Goal: Information Seeking & Learning: Learn about a topic

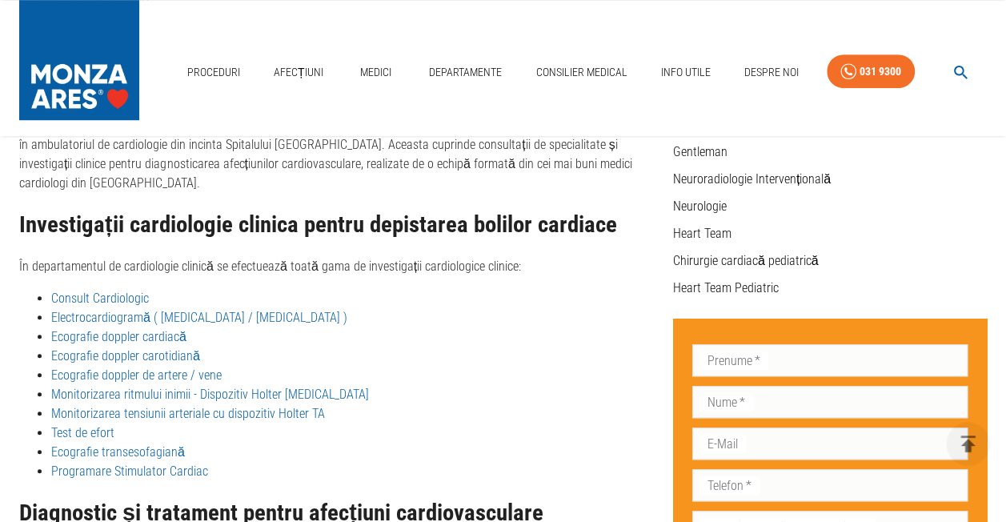
scroll to position [560, 0]
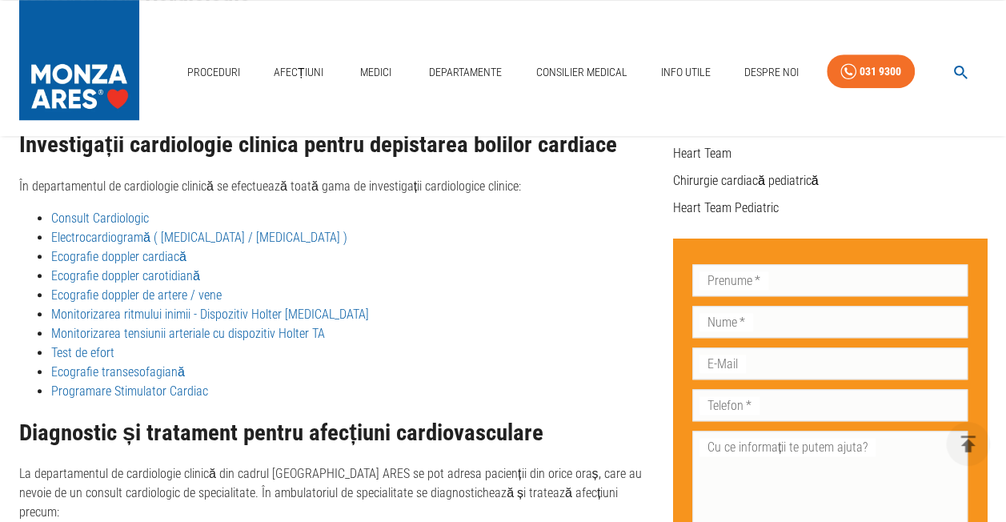
click at [118, 249] on link "Ecografie doppler cardiacă" at bounding box center [118, 256] width 135 height 15
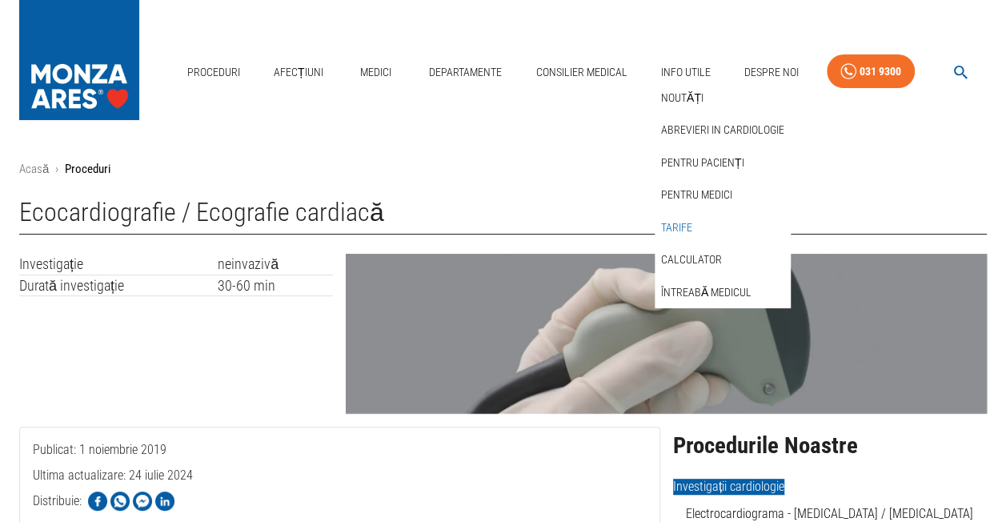
click at [674, 226] on link "Tarife" at bounding box center [677, 227] width 38 height 26
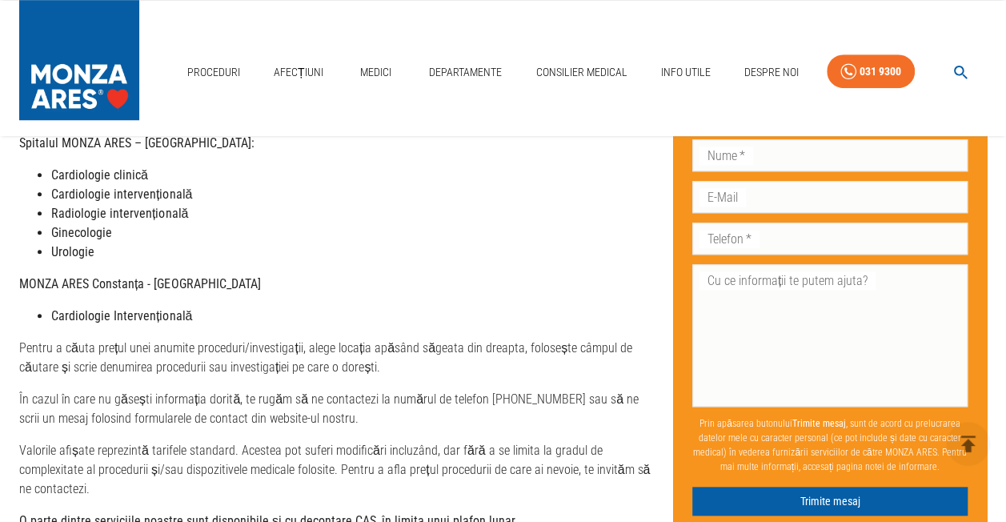
scroll to position [800, 0]
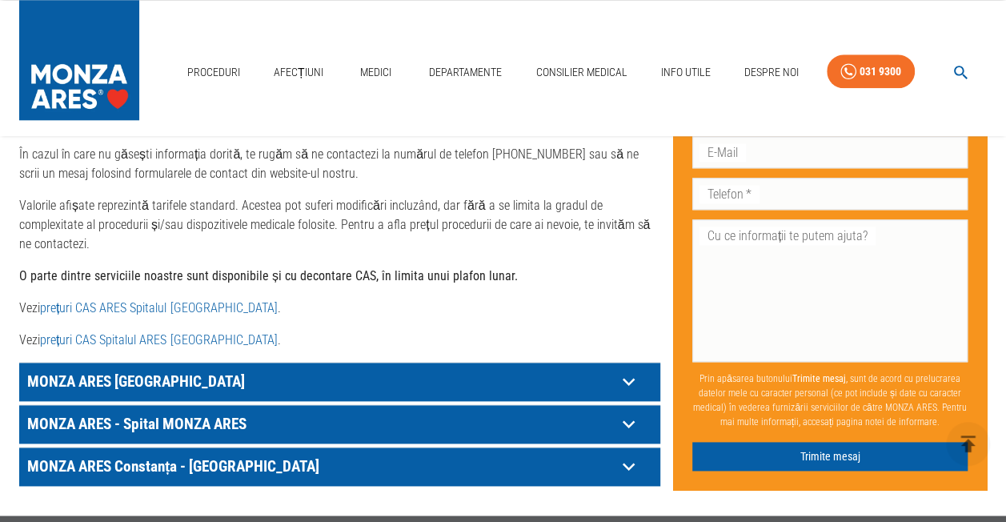
click at [638, 369] on icon at bounding box center [628, 381] width 25 height 25
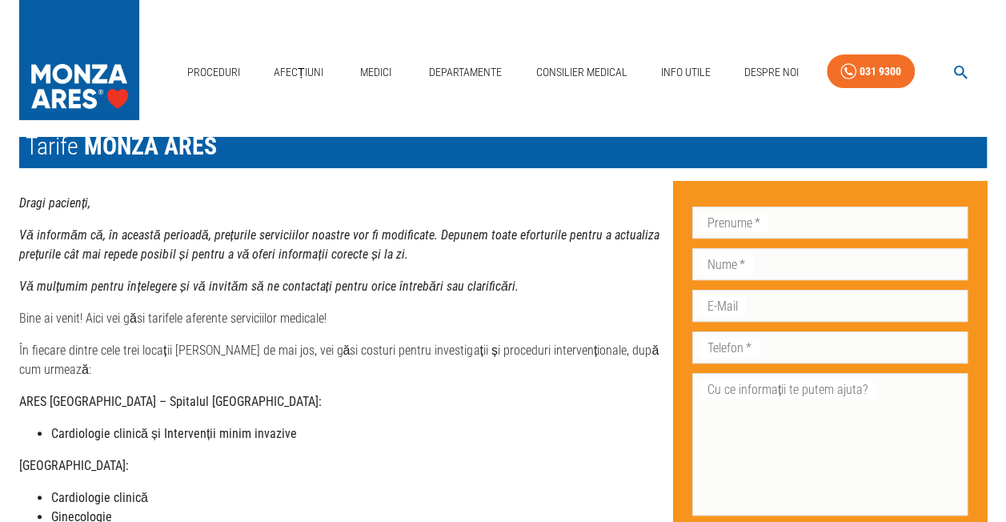
scroll to position [0, 0]
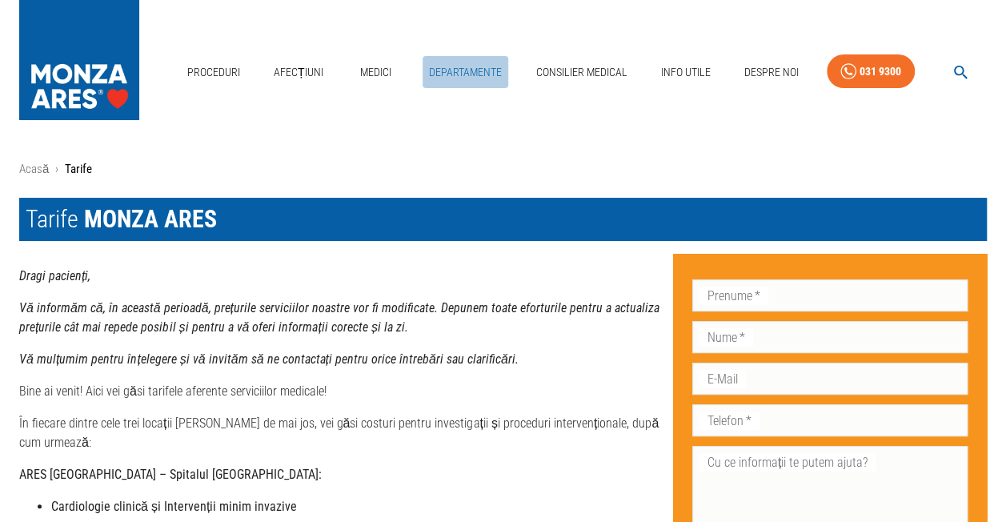
click at [458, 66] on link "Departamente" at bounding box center [465, 72] width 86 height 33
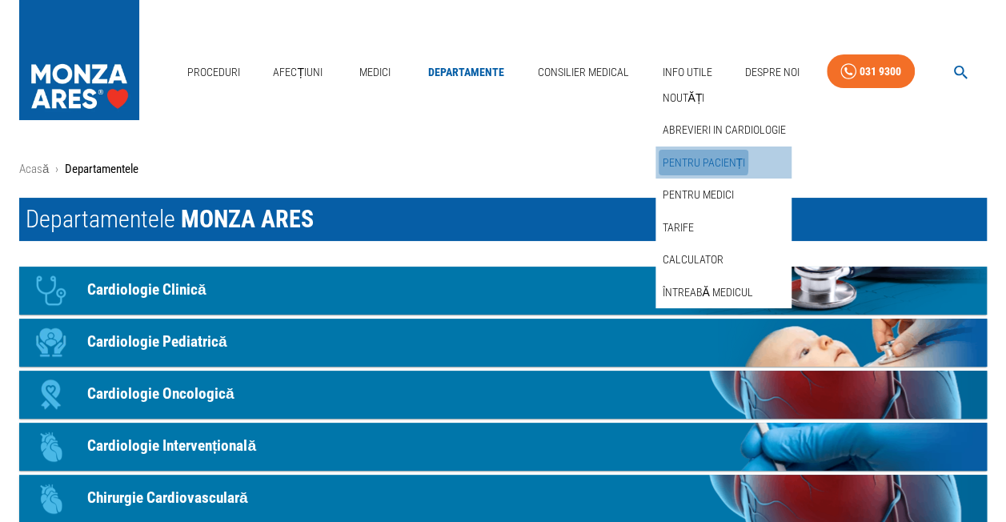
click at [684, 159] on link "Pentru pacienți" at bounding box center [703, 163] width 90 height 26
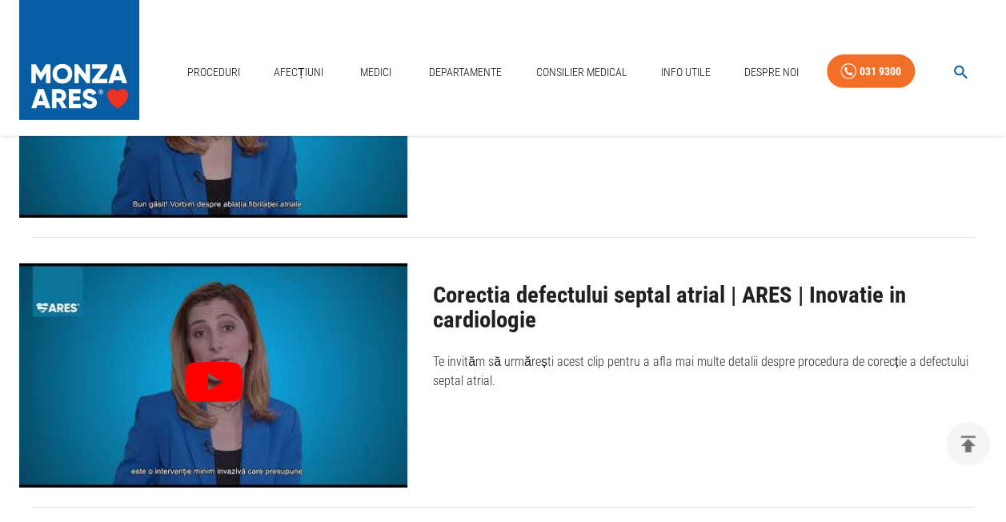
scroll to position [5520, 0]
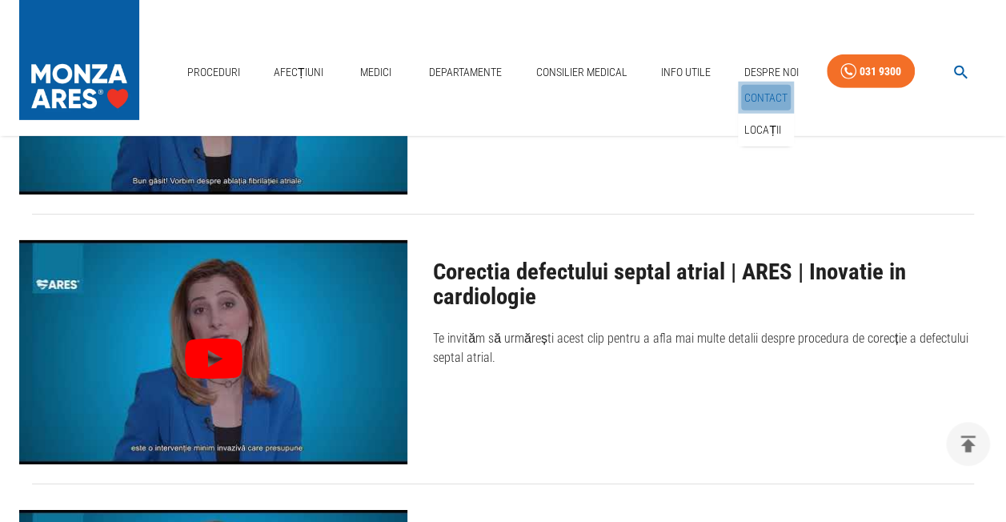
click at [758, 87] on link "Contact" at bounding box center [766, 98] width 50 height 26
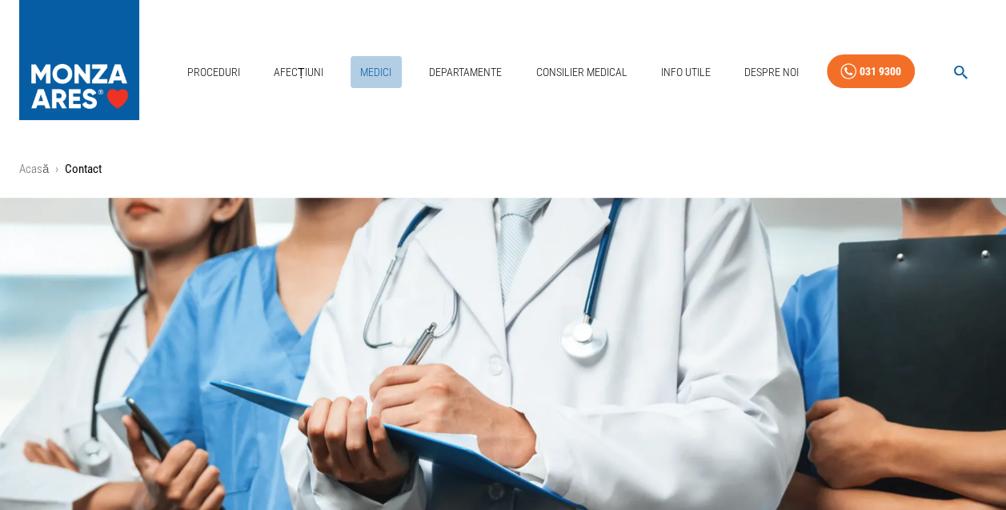
click at [371, 66] on link "Medici" at bounding box center [375, 72] width 51 height 33
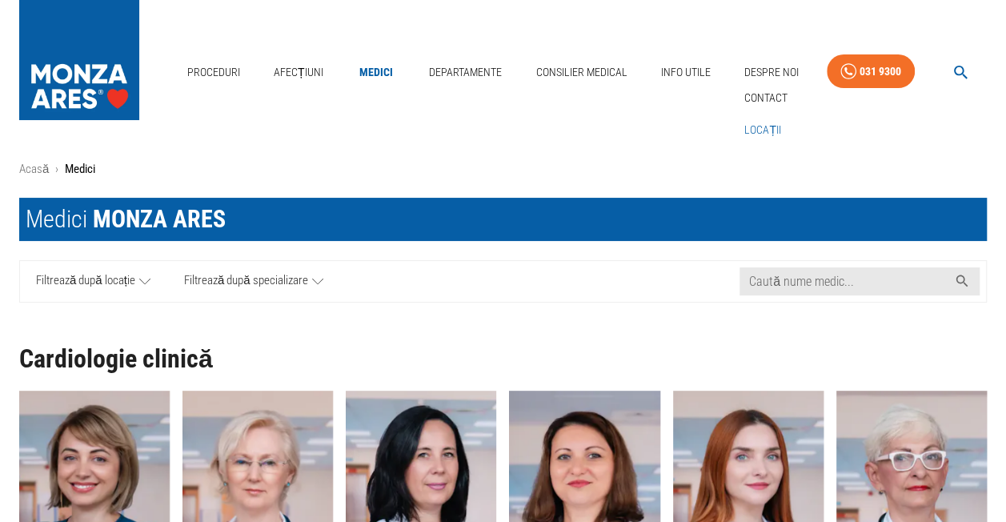
click at [764, 122] on link "Locații" at bounding box center [762, 130] width 43 height 26
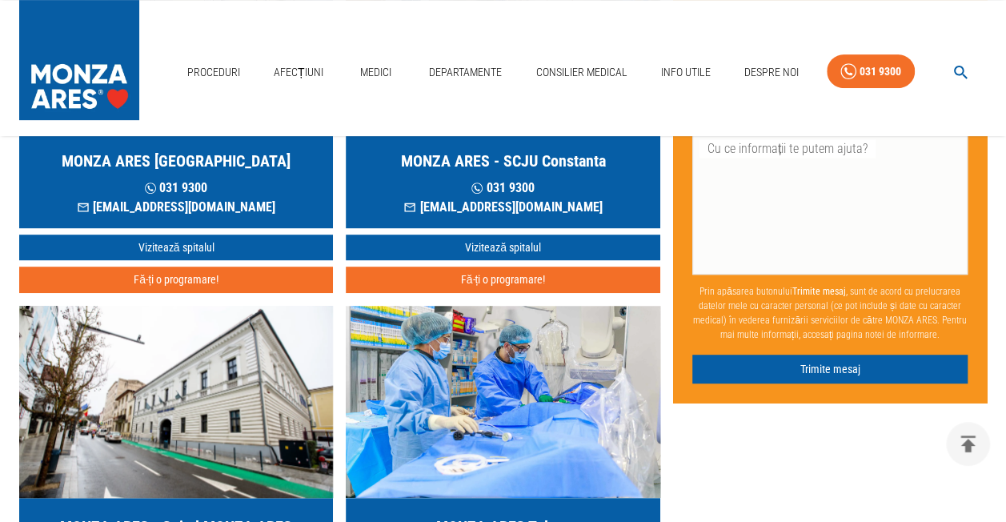
scroll to position [80, 0]
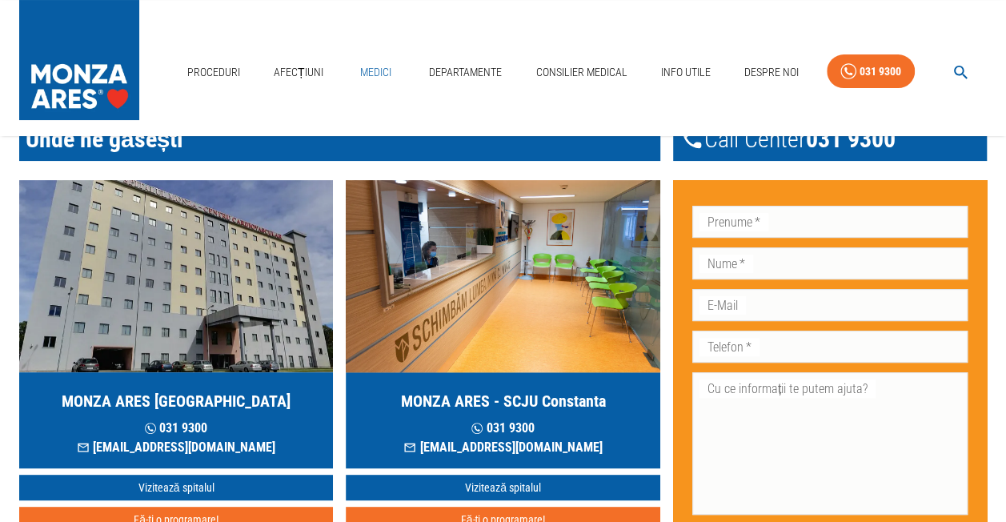
click at [365, 64] on link "Medici" at bounding box center [375, 72] width 51 height 33
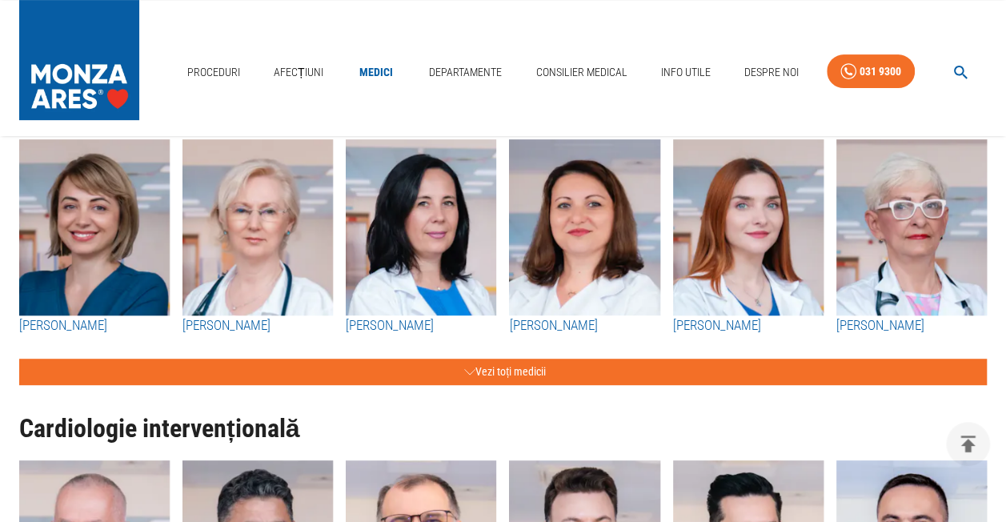
scroll to position [320, 0]
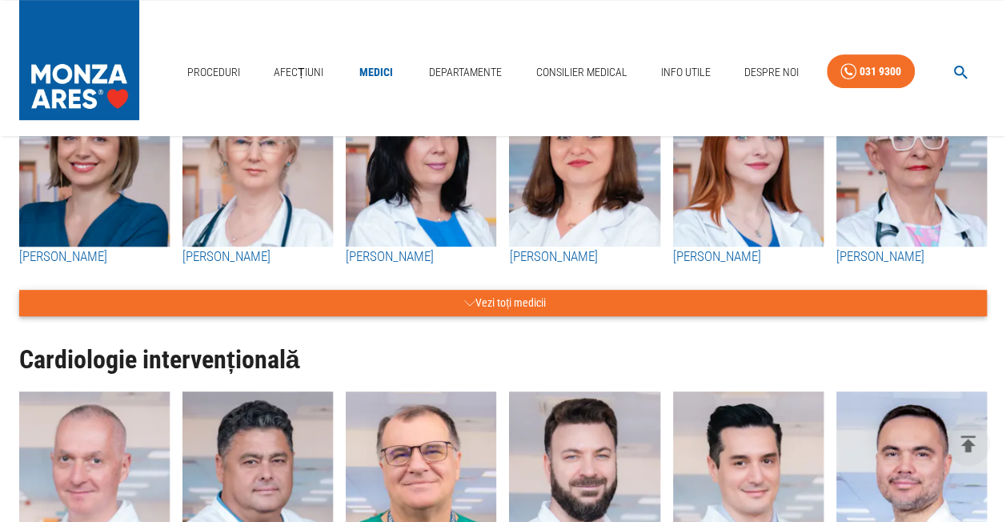
click at [502, 296] on button "Vezi toți medicii" at bounding box center [502, 303] width 967 height 26
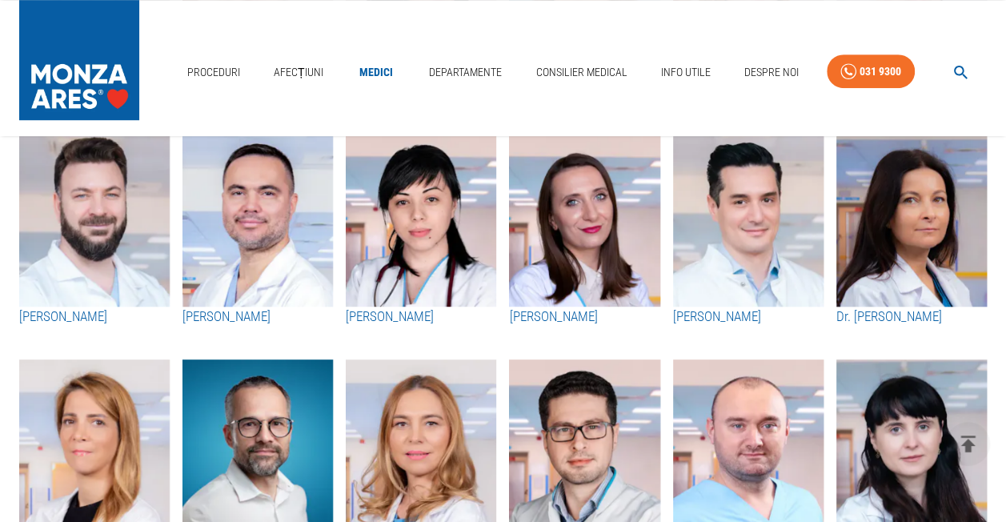
scroll to position [400, 0]
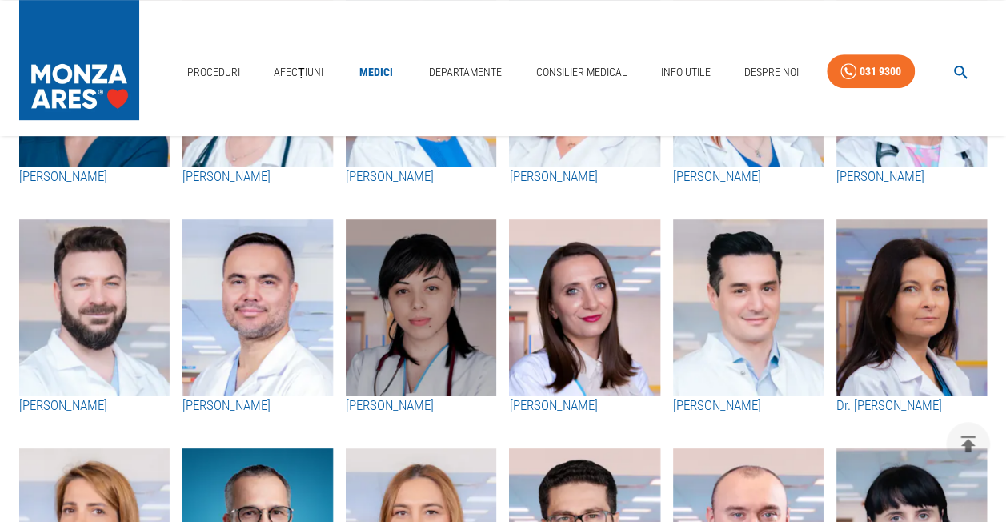
click at [405, 381] on img "button" at bounding box center [421, 307] width 150 height 176
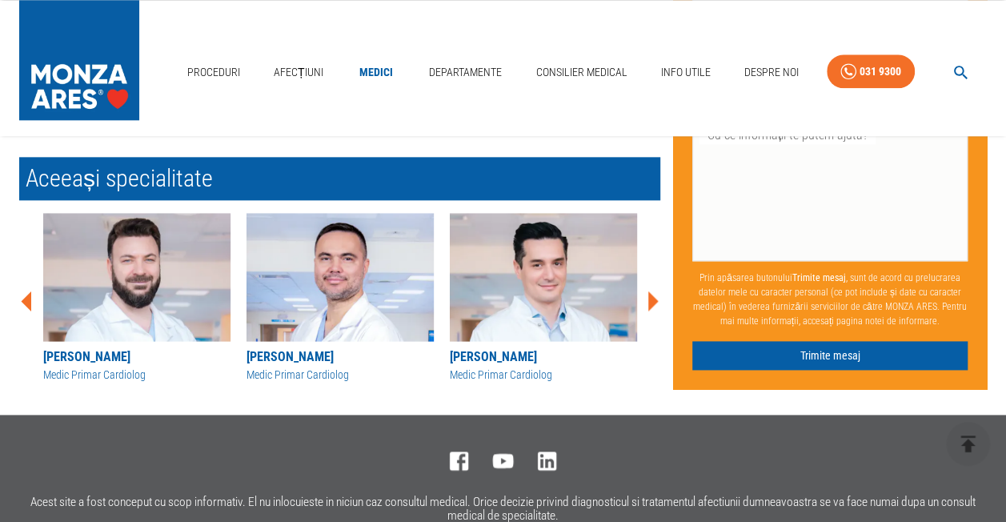
scroll to position [560, 0]
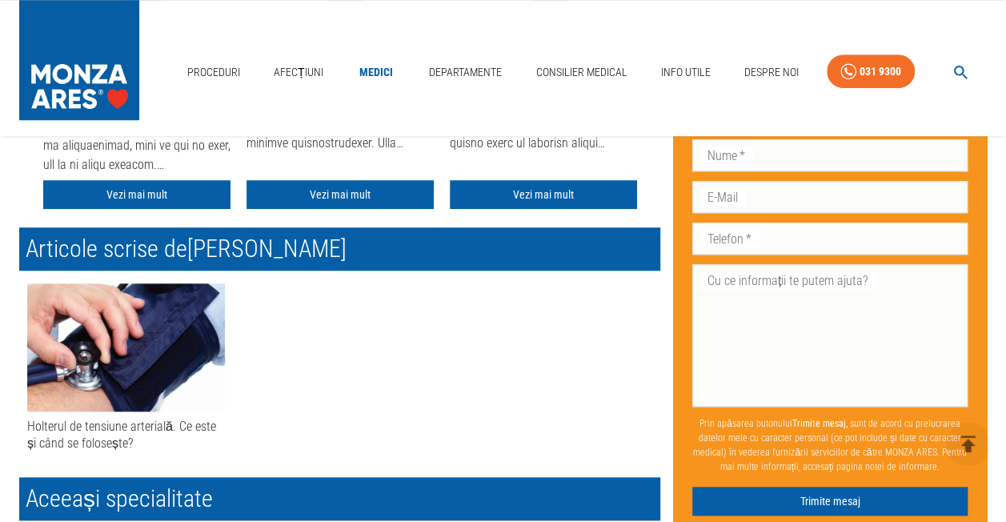
click at [46, 437] on div "Holterul de tensiune arterială. Ce este și când se folosește?" at bounding box center [126, 435] width 198 height 34
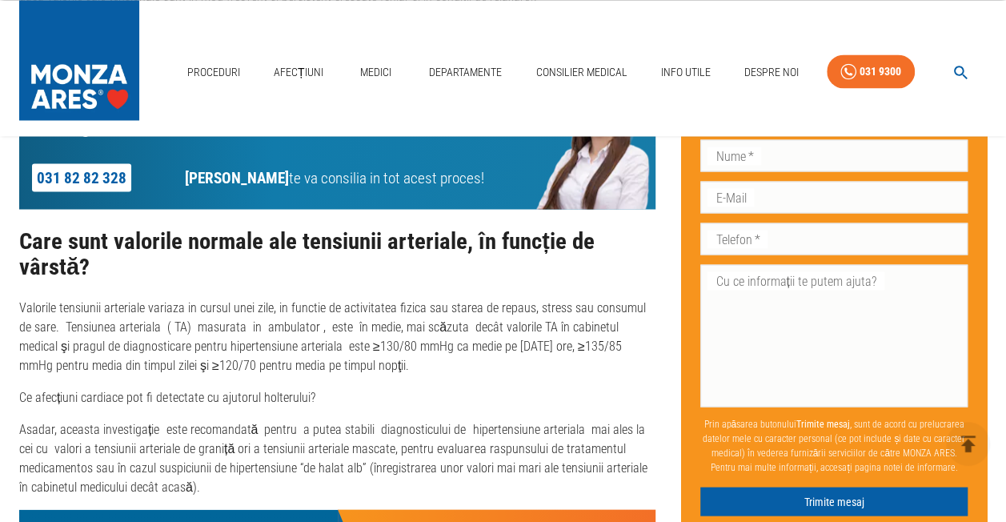
scroll to position [1440, 0]
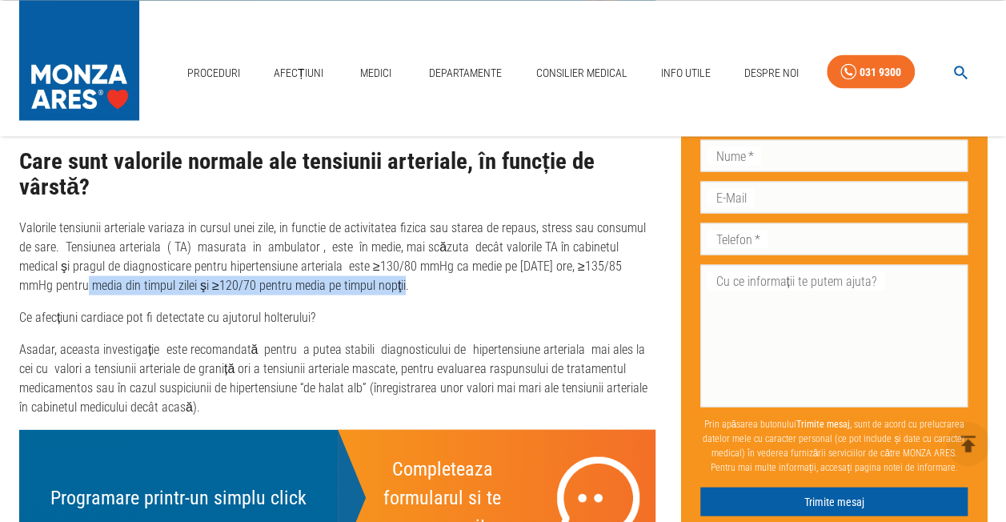
drag, startPoint x: 17, startPoint y: 285, endPoint x: 364, endPoint y: 286, distance: 347.2
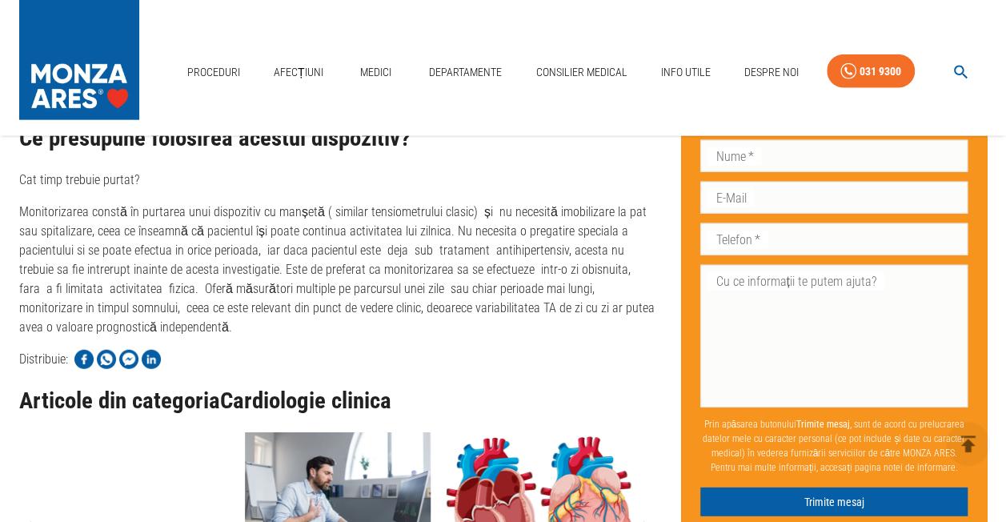
scroll to position [1920, 0]
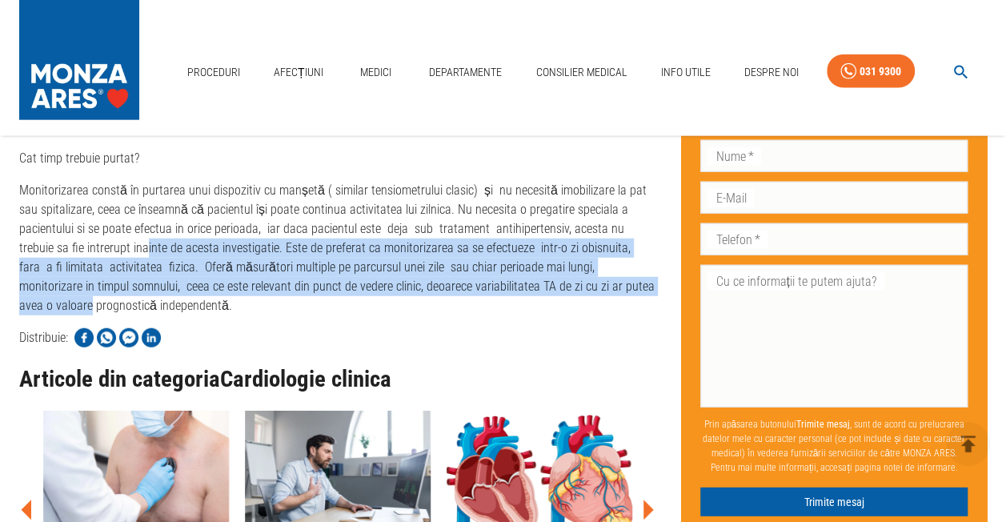
drag, startPoint x: 80, startPoint y: 256, endPoint x: 637, endPoint y: 293, distance: 558.0
click at [637, 293] on p "Monitorizarea constă în purtarea unui dispozitiv cu manșetă ( similar tensiomet…" at bounding box center [337, 248] width 636 height 134
click at [374, 274] on p "Monitorizarea constă în purtarea unui dispozitiv cu manșetă ( similar tensiomet…" at bounding box center [337, 248] width 636 height 134
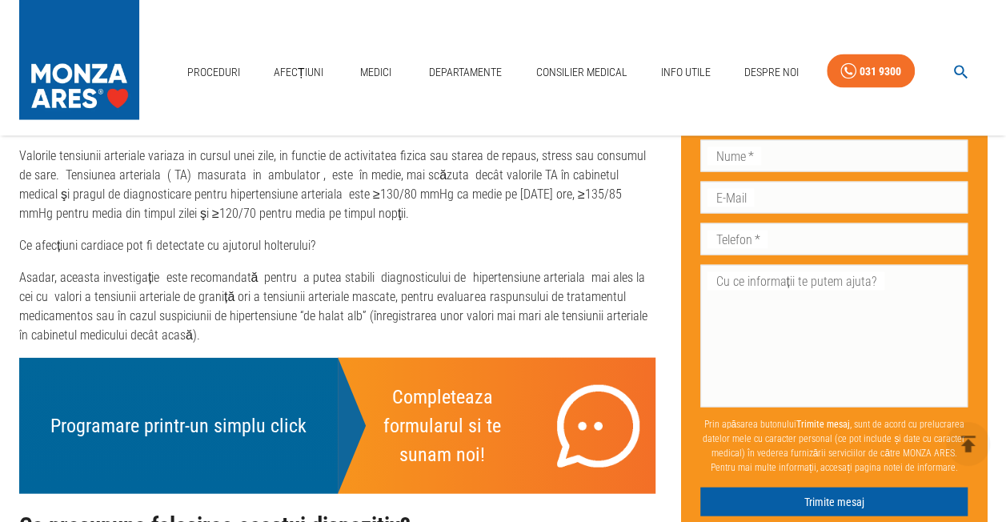
scroll to position [1440, 0]
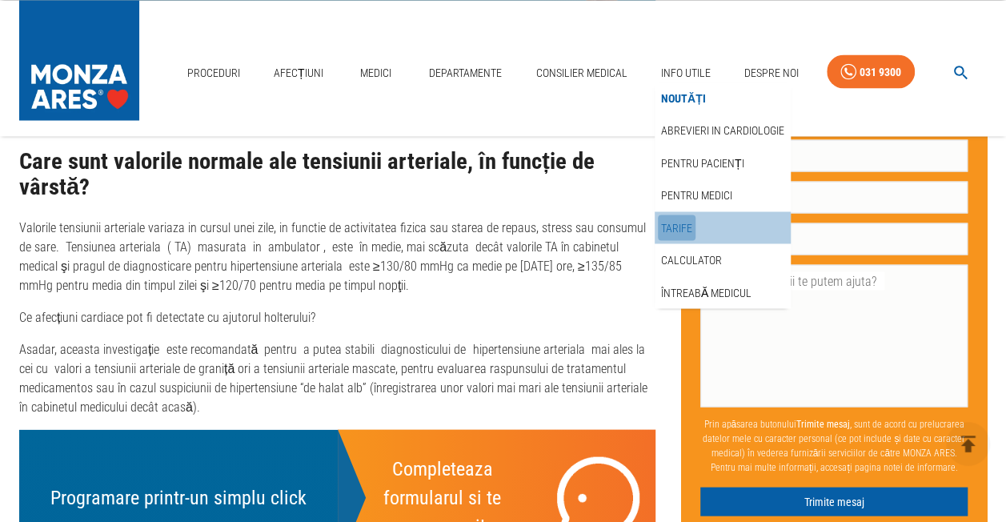
click at [686, 227] on link "Tarife" at bounding box center [677, 227] width 38 height 26
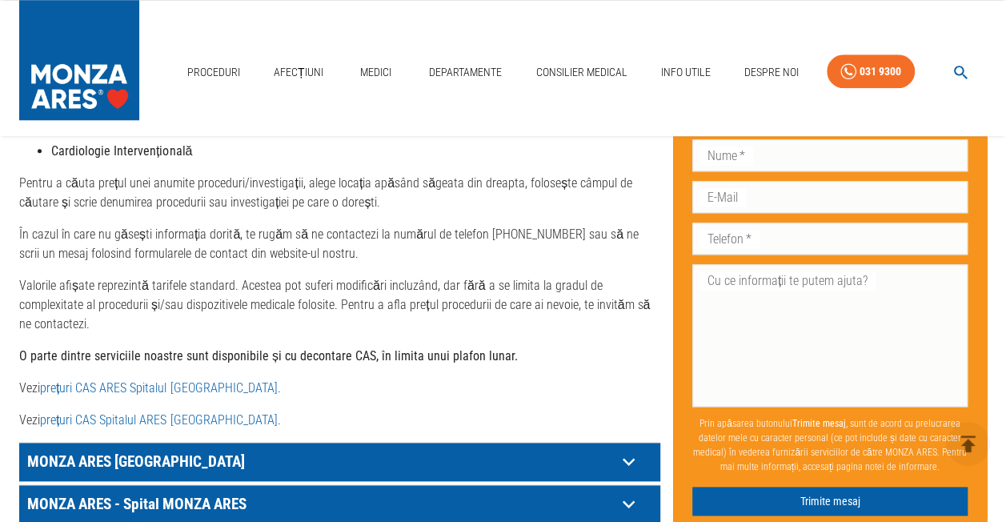
scroll to position [960, 0]
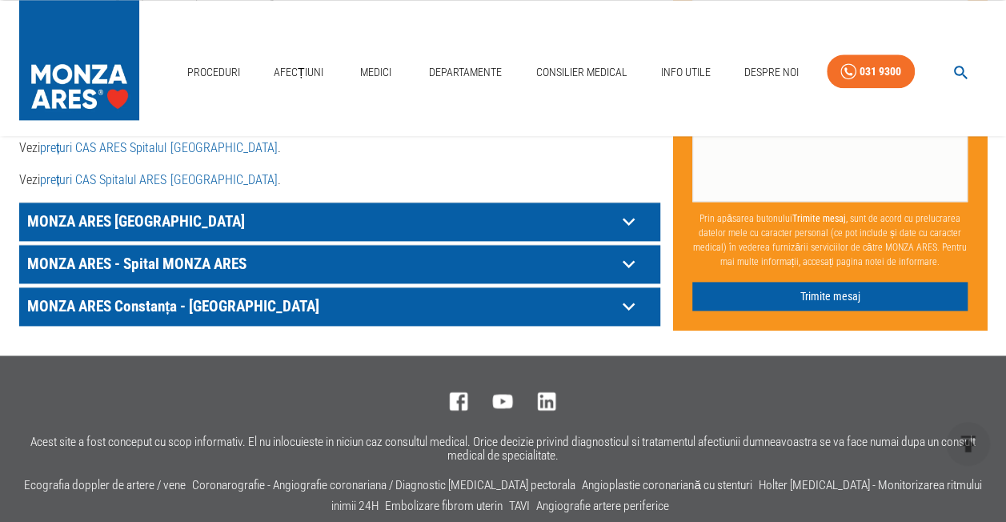
click at [617, 209] on icon at bounding box center [628, 221] width 25 height 25
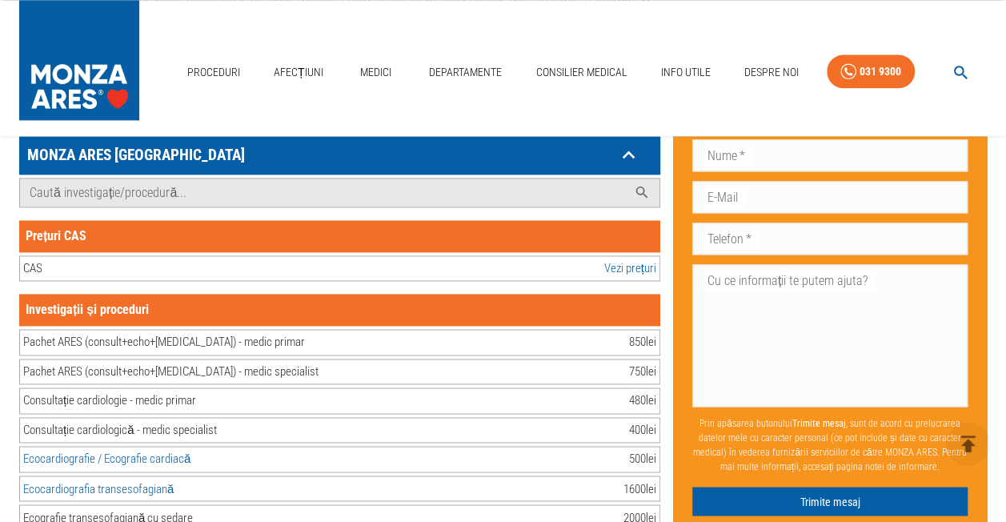
scroll to position [1120, 0]
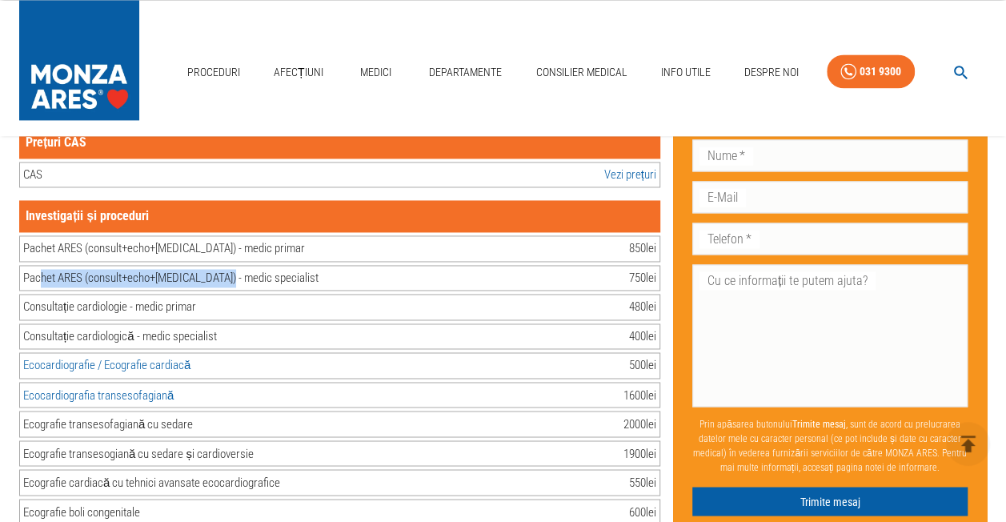
drag, startPoint x: 42, startPoint y: 250, endPoint x: 229, endPoint y: 264, distance: 187.7
click at [229, 269] on div "Pachet ARES (consult+echo+[MEDICAL_DATA]) - medic specialist" at bounding box center [170, 278] width 295 height 18
drag, startPoint x: 229, startPoint y: 264, endPoint x: 152, endPoint y: 266, distance: 76.8
click at [152, 266] on div "Pachet ARES (consult+echo+[MEDICAL_DATA]) - medic specialist 750 lei" at bounding box center [339, 278] width 641 height 26
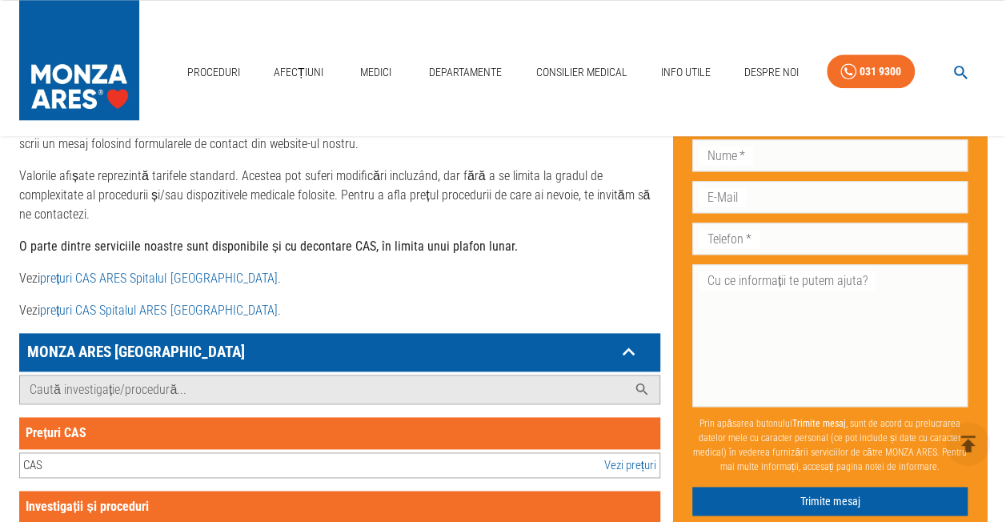
scroll to position [1040, 0]
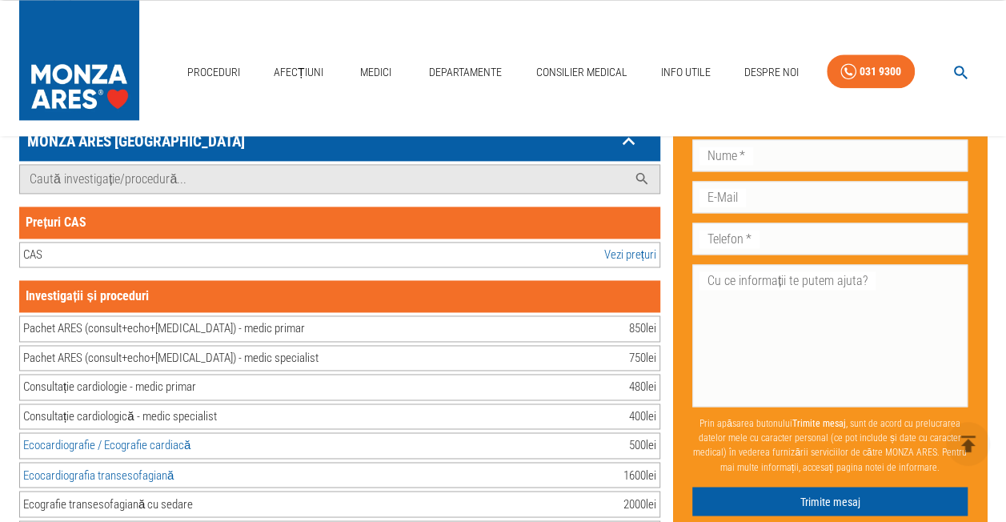
click at [446, 345] on div "Pachet ARES (consult+echo+[MEDICAL_DATA]) - medic specialist 750 lei" at bounding box center [339, 358] width 641 height 26
drag, startPoint x: 23, startPoint y: 308, endPoint x: 256, endPoint y: 305, distance: 232.8
click at [256, 315] on div "Pachet ARES (consult+echo+[MEDICAL_DATA]) - medic primar 850 lei" at bounding box center [339, 328] width 641 height 26
click at [70, 349] on div "Pachet ARES (consult+echo+[MEDICAL_DATA]) - medic specialist" at bounding box center [170, 358] width 295 height 18
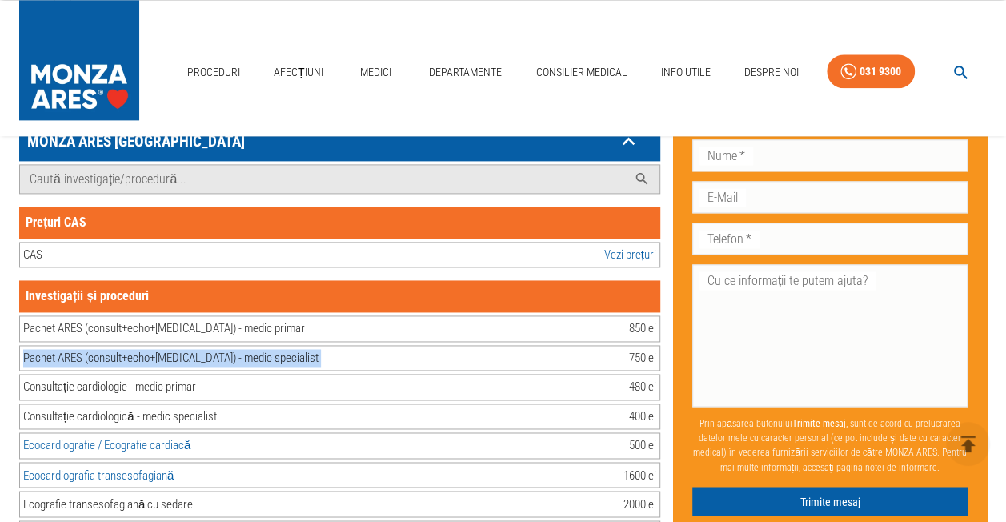
drag, startPoint x: 2, startPoint y: 334, endPoint x: 581, endPoint y: 334, distance: 579.2
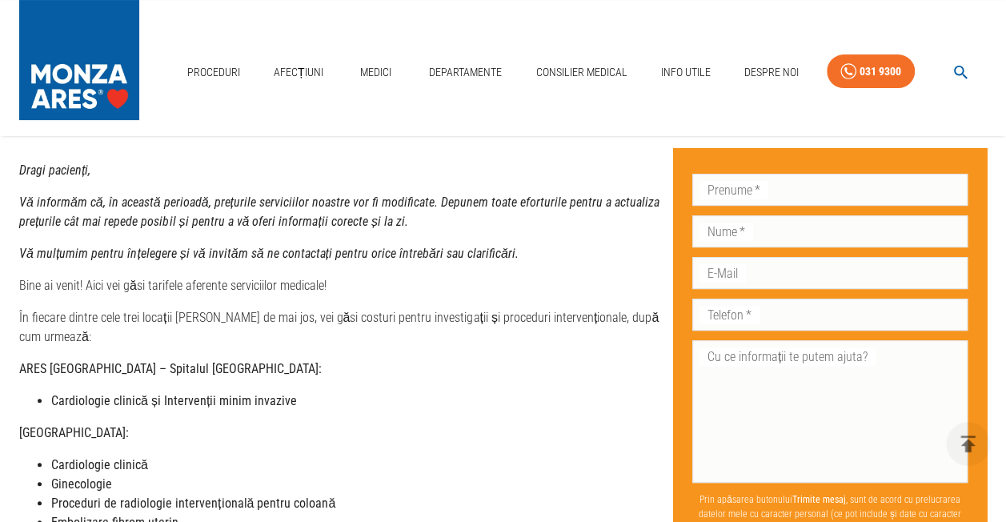
scroll to position [320, 0]
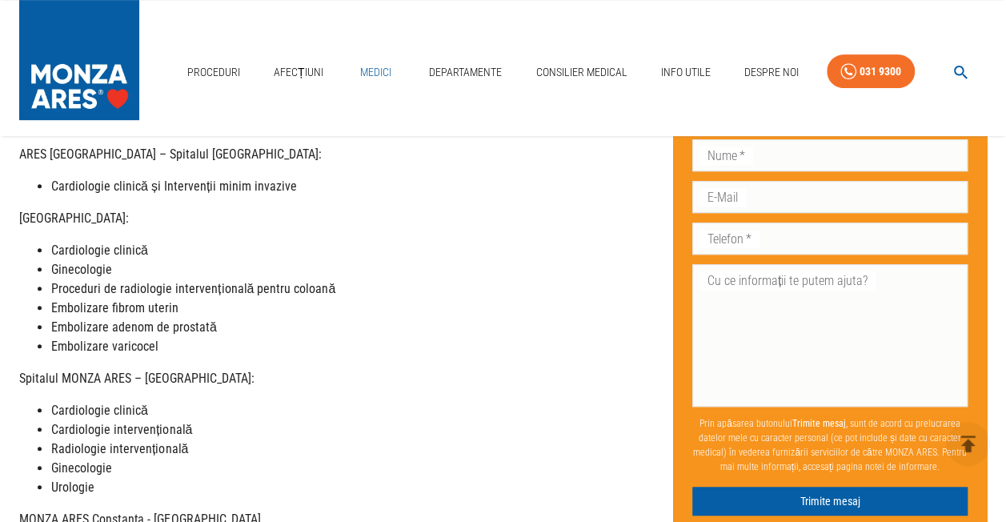
click at [381, 69] on link "Medici" at bounding box center [375, 72] width 51 height 33
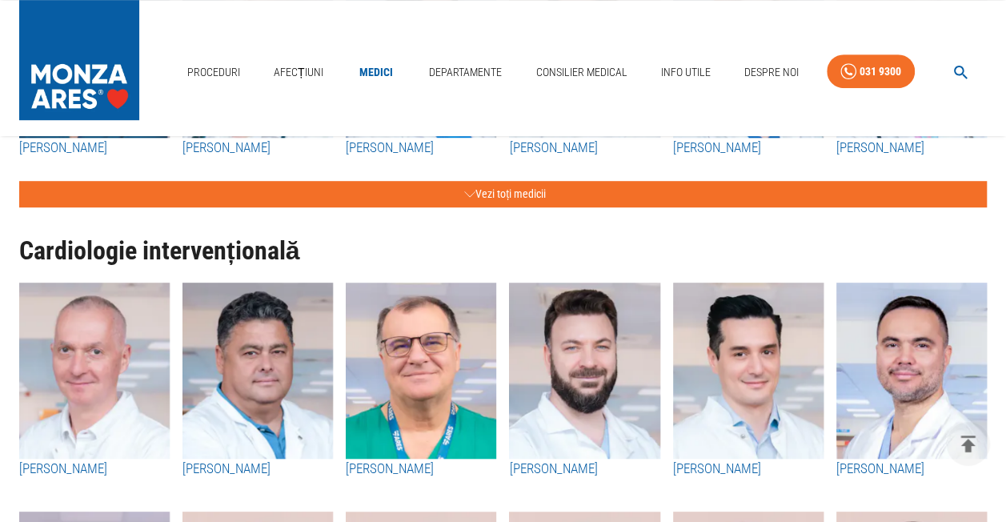
scroll to position [320, 0]
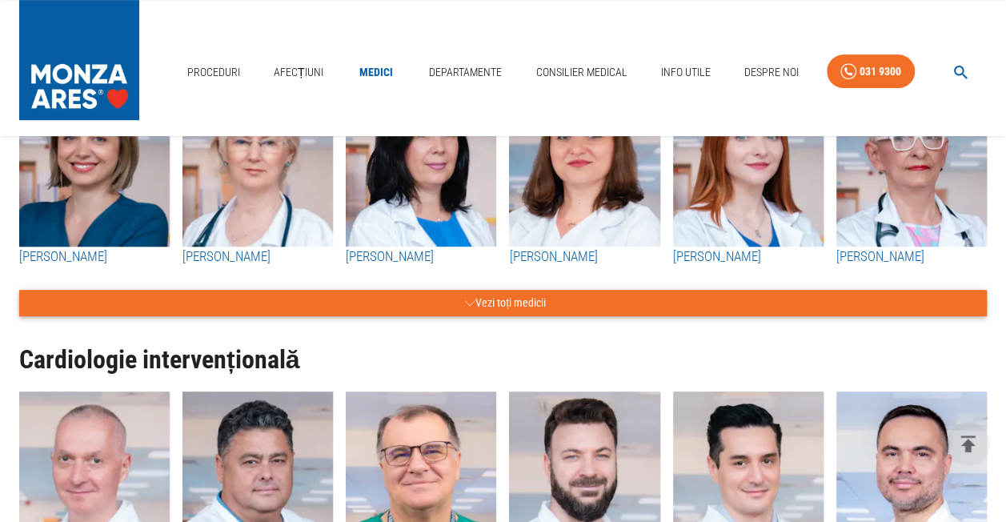
click at [510, 303] on button "Vezi toți medicii" at bounding box center [502, 303] width 967 height 26
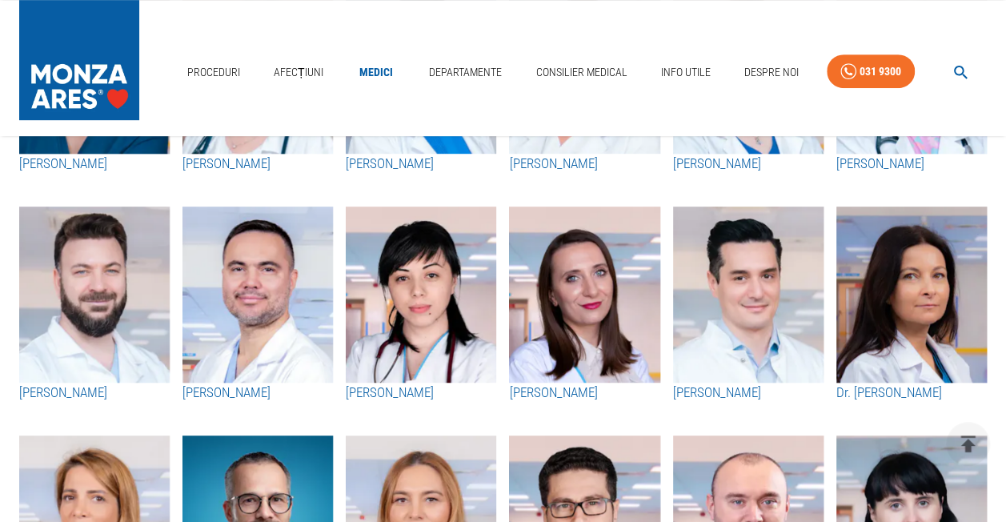
scroll to position [480, 0]
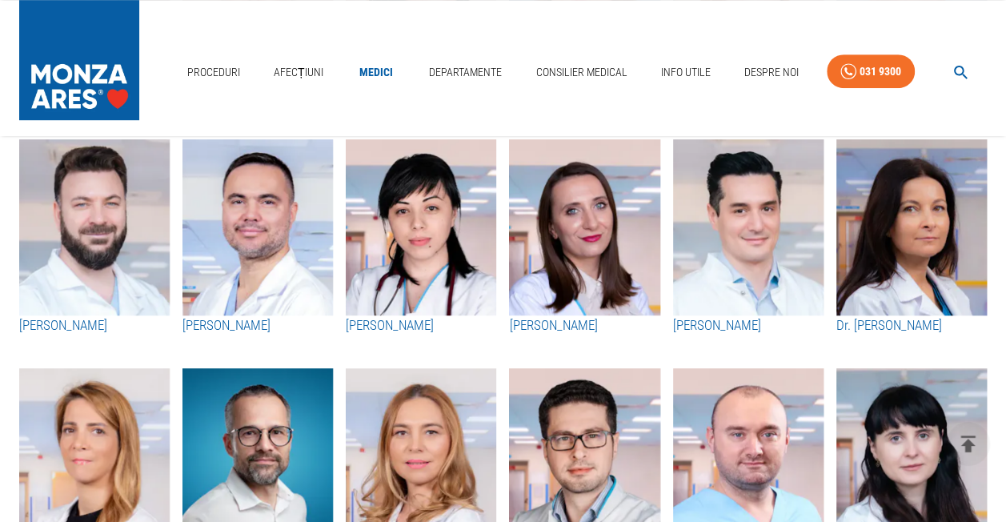
click at [400, 324] on h3 "[PERSON_NAME]" at bounding box center [421, 325] width 150 height 21
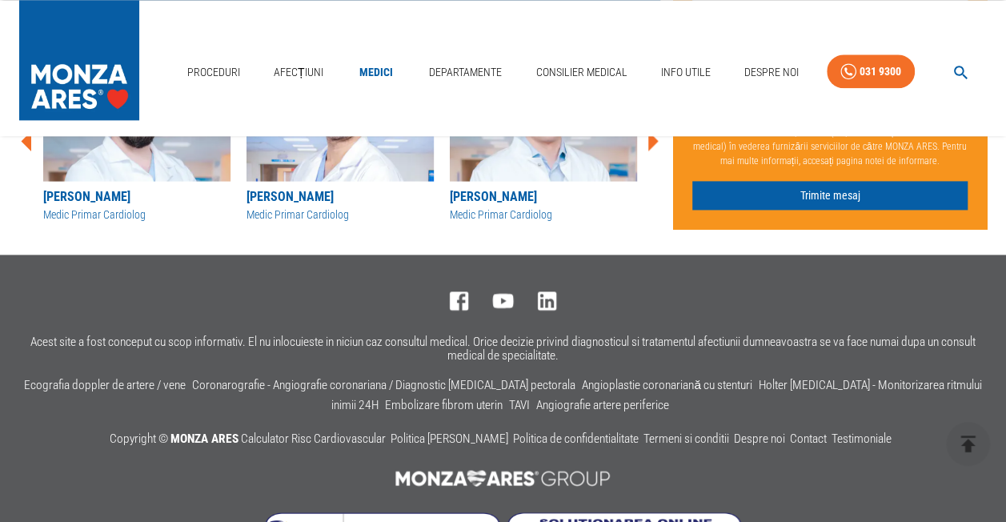
scroll to position [880, 0]
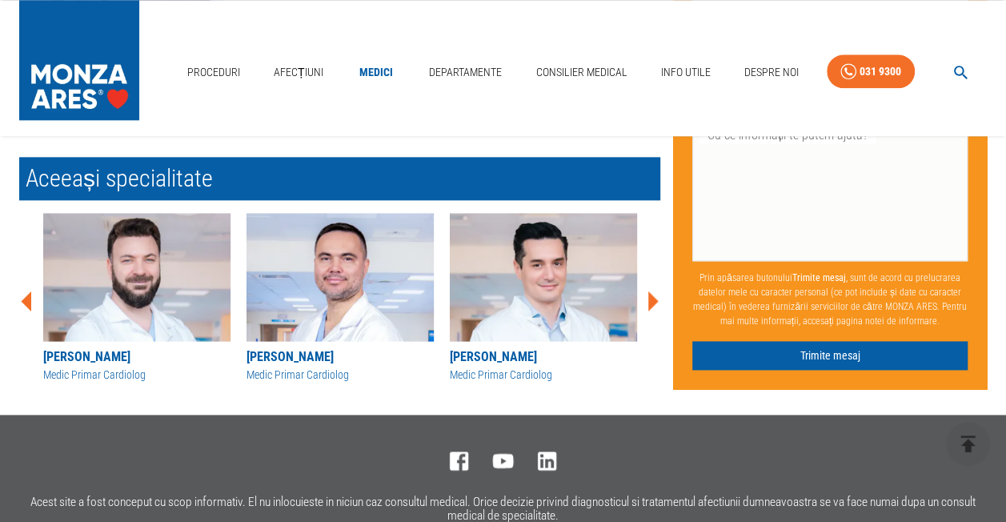
click at [658, 290] on icon at bounding box center [652, 301] width 48 height 48
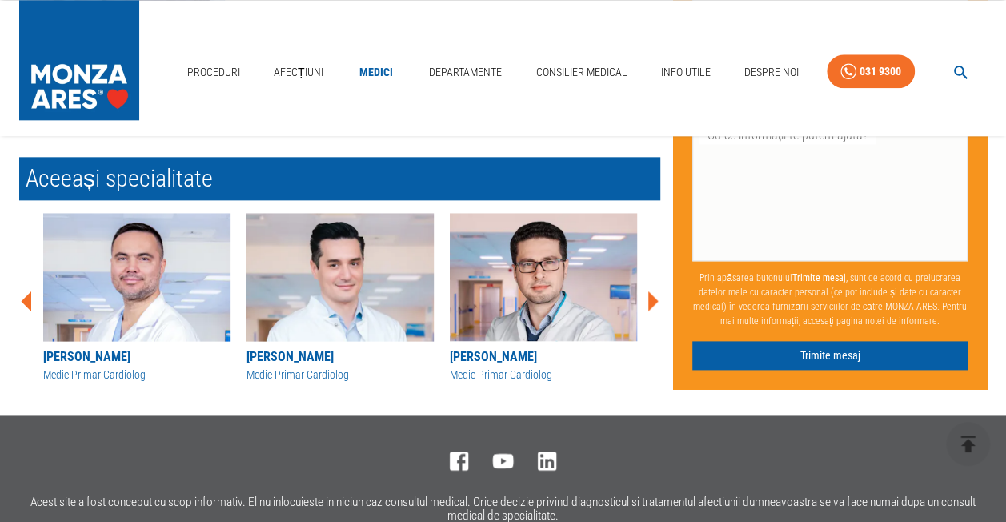
click at [658, 290] on icon at bounding box center [652, 301] width 48 height 48
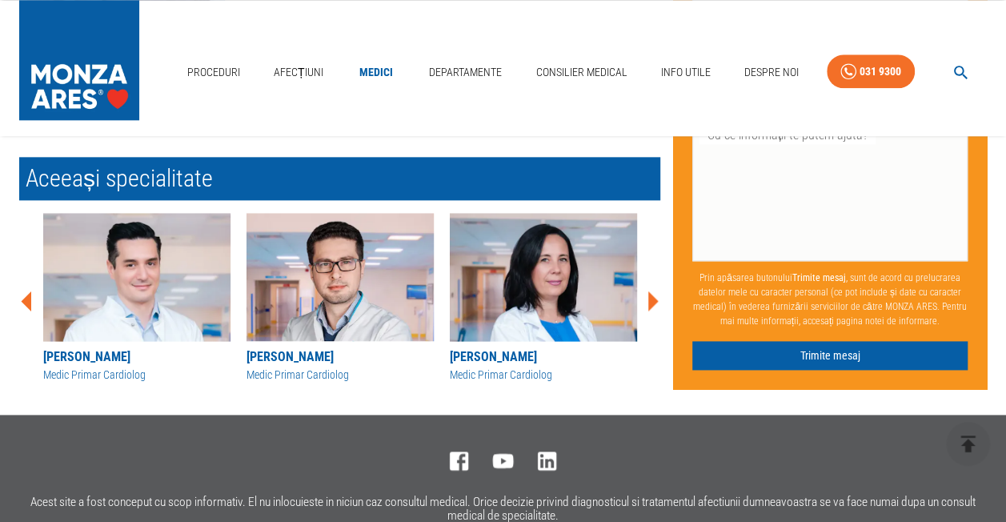
click at [658, 290] on icon at bounding box center [652, 301] width 48 height 48
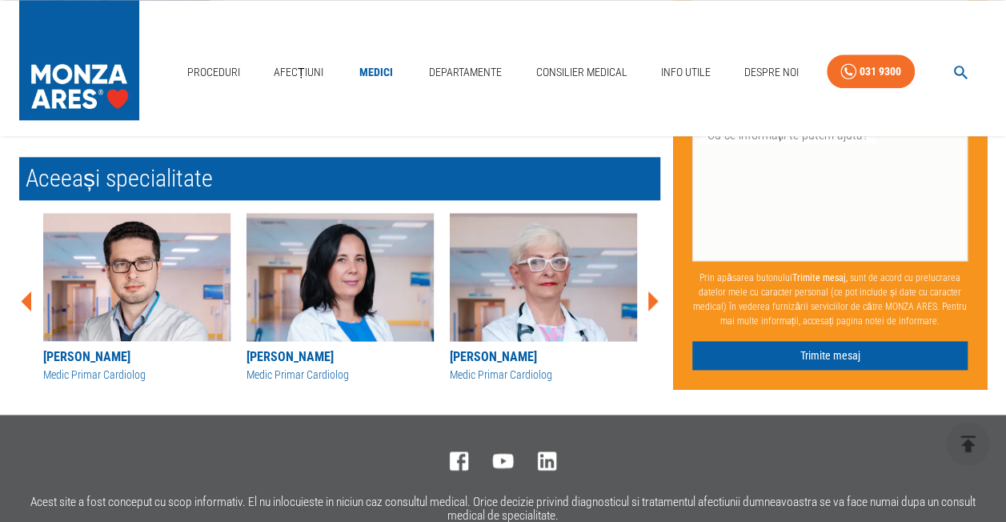
click at [658, 290] on icon at bounding box center [652, 301] width 48 height 48
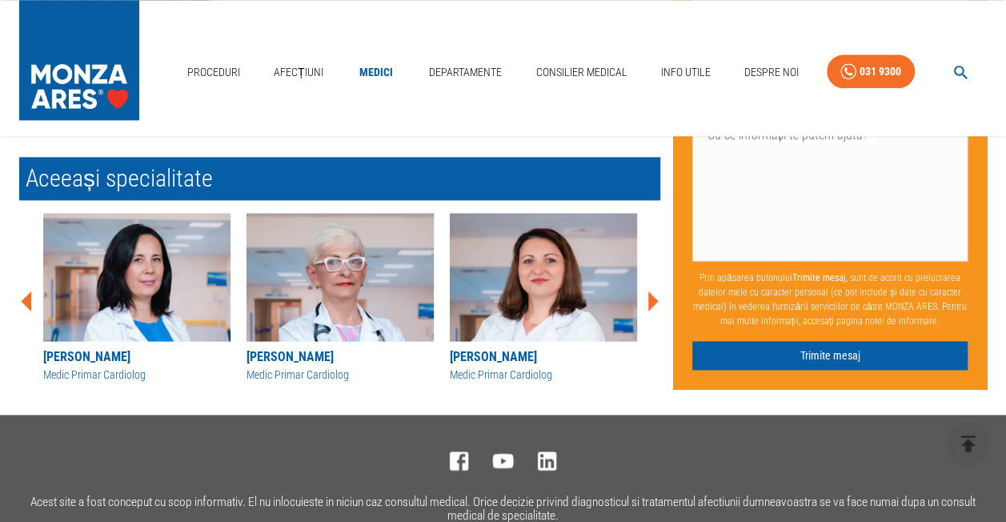
click at [658, 290] on icon at bounding box center [652, 301] width 48 height 48
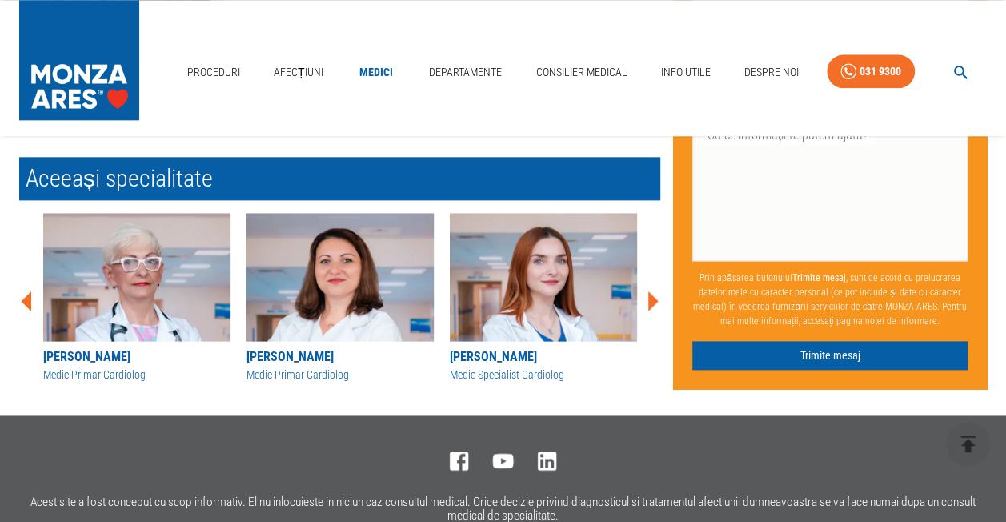
click at [658, 290] on icon at bounding box center [652, 301] width 48 height 48
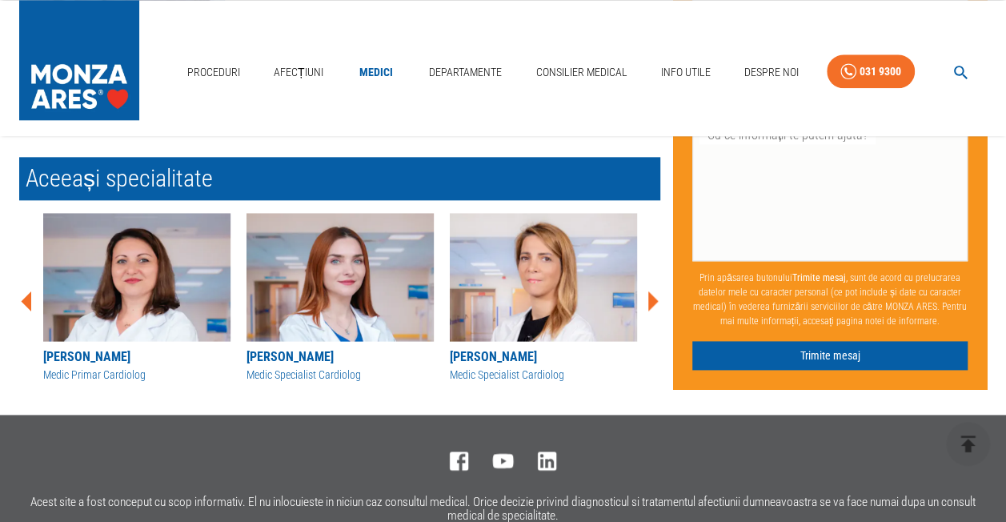
click at [658, 290] on icon at bounding box center [652, 301] width 48 height 48
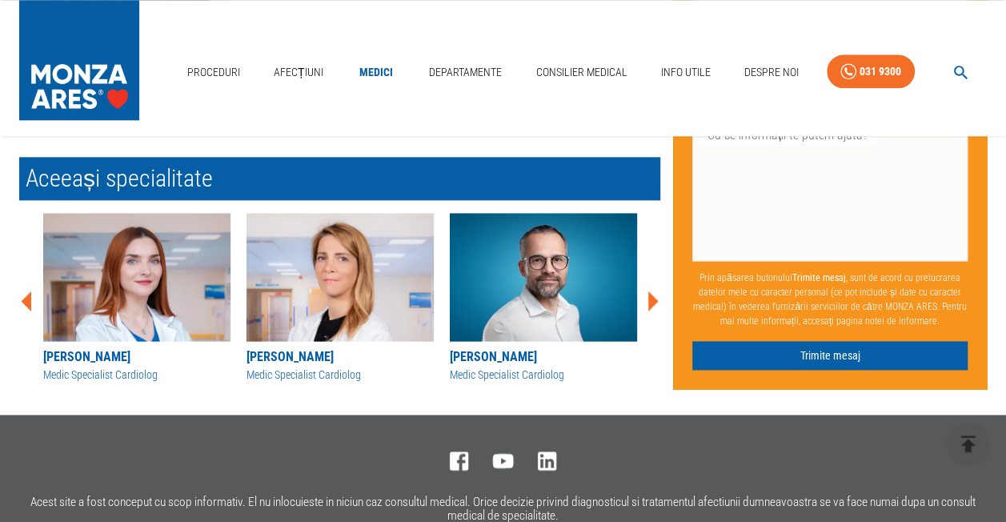
click at [658, 290] on icon at bounding box center [652, 301] width 48 height 48
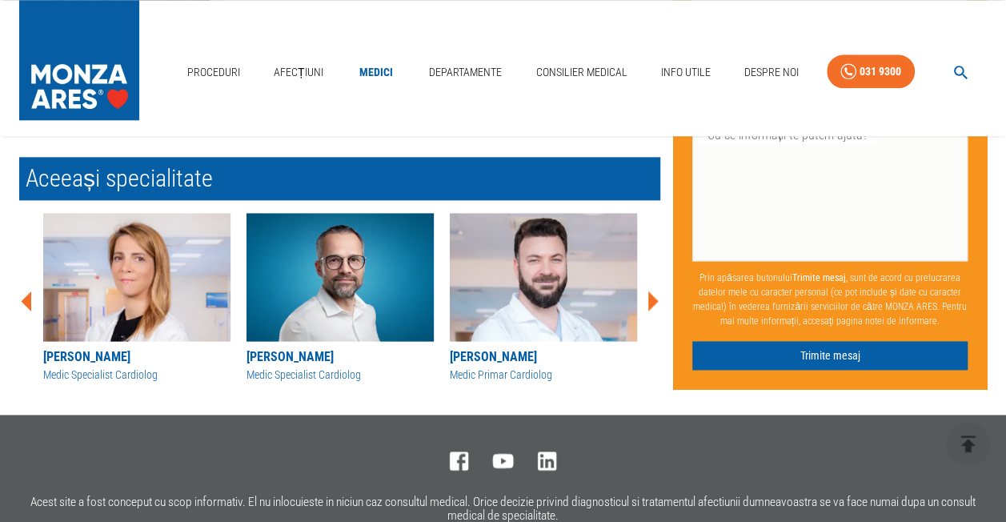
click at [658, 290] on icon at bounding box center [652, 301] width 48 height 48
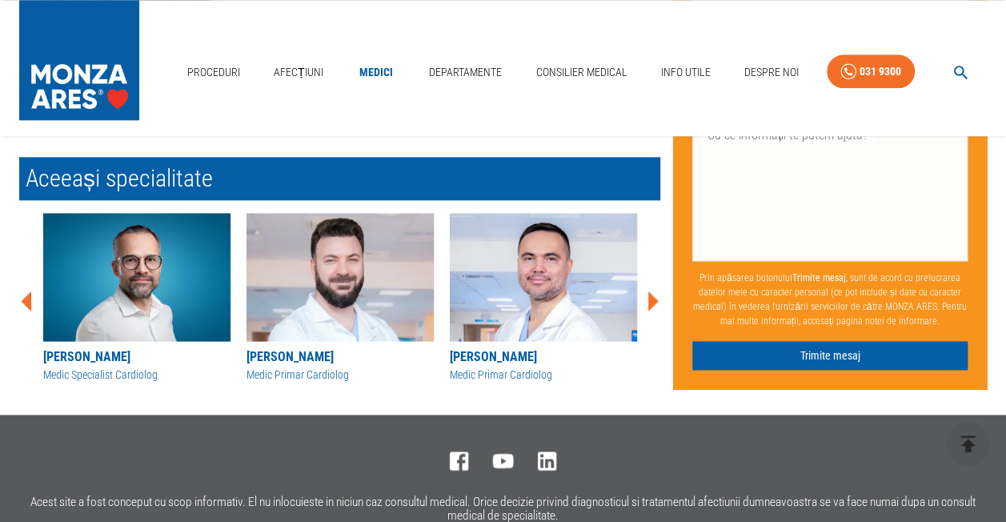
click at [658, 290] on icon at bounding box center [652, 301] width 48 height 48
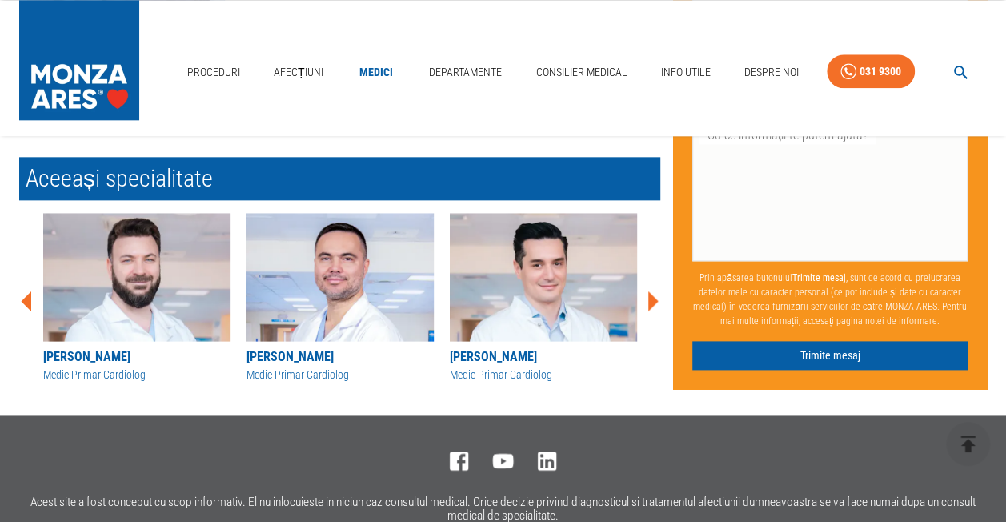
click at [658, 290] on icon at bounding box center [652, 301] width 48 height 48
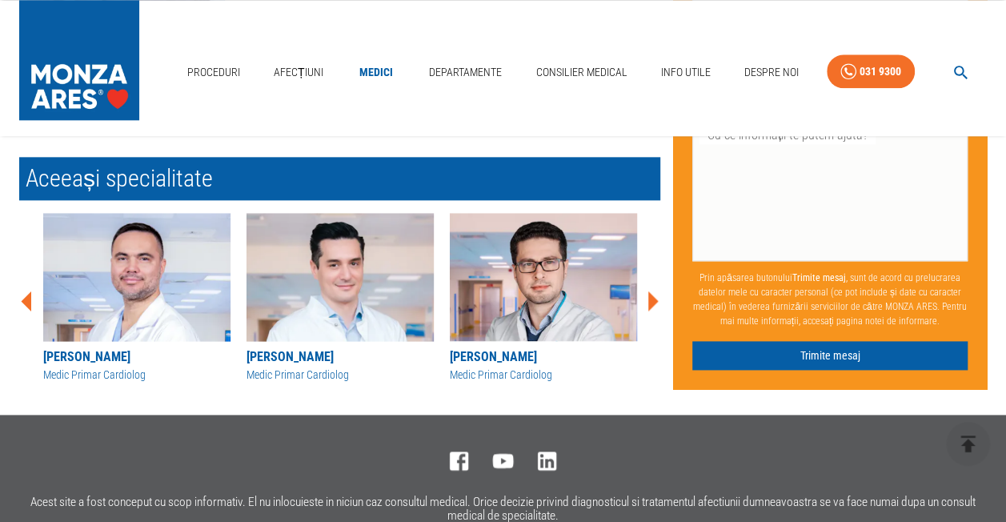
click at [658, 290] on icon at bounding box center [652, 301] width 48 height 48
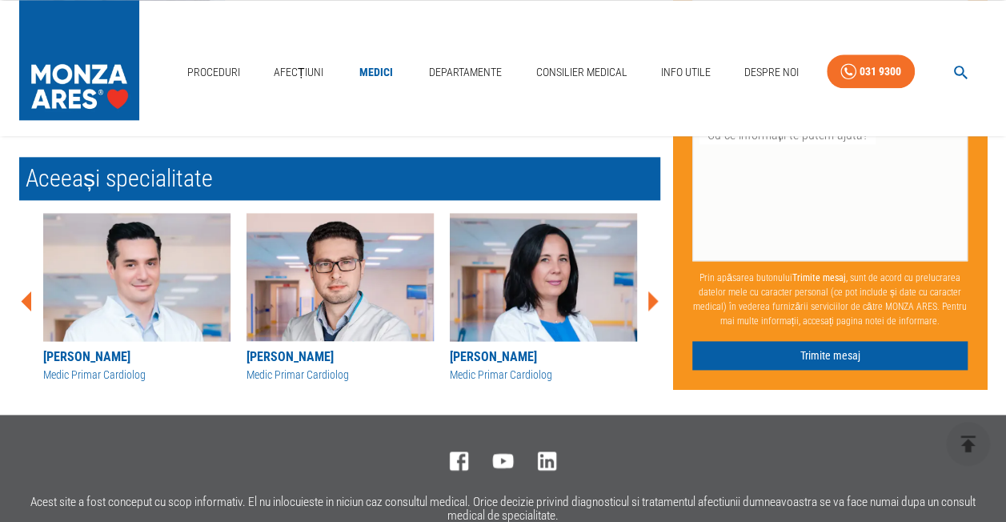
click at [658, 290] on icon at bounding box center [652, 301] width 48 height 48
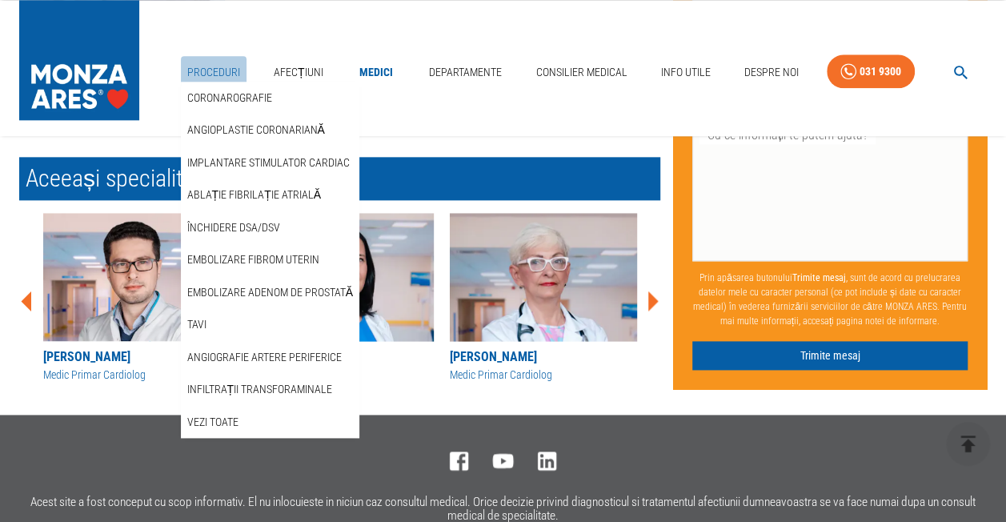
click at [206, 72] on link "Proceduri" at bounding box center [214, 72] width 66 height 33
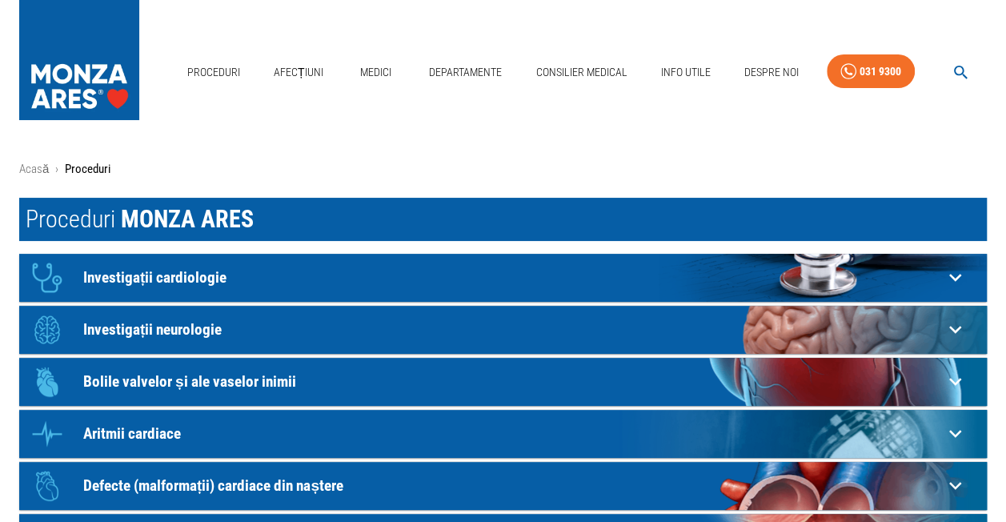
click at [162, 271] on p "Investigații cardiologie" at bounding box center [512, 277] width 859 height 17
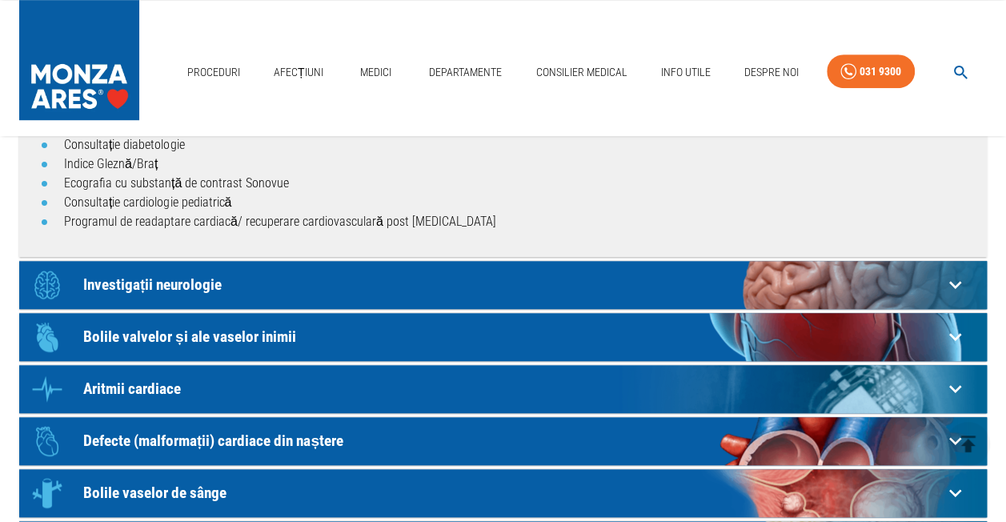
scroll to position [480, 0]
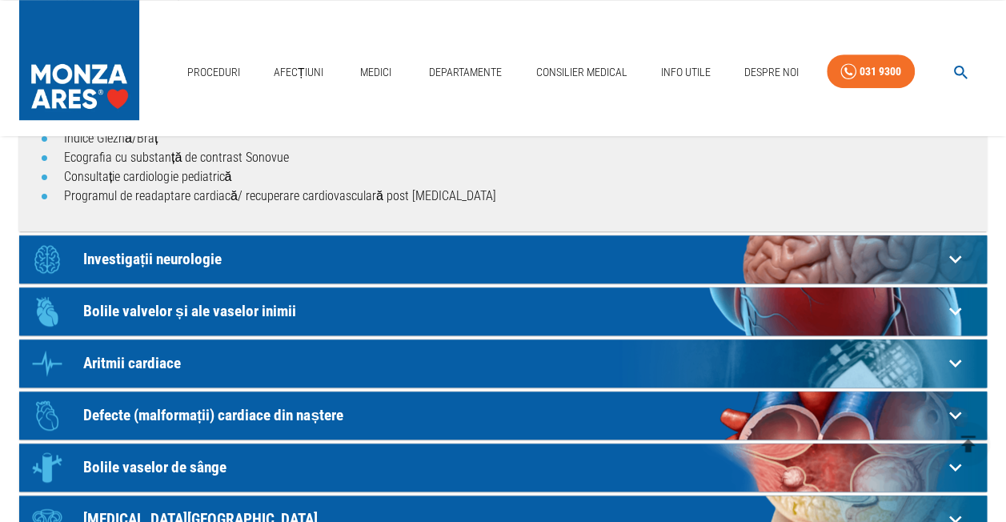
click at [125, 307] on p "Bolile valvelor și ale vaselor inimii" at bounding box center [512, 310] width 859 height 17
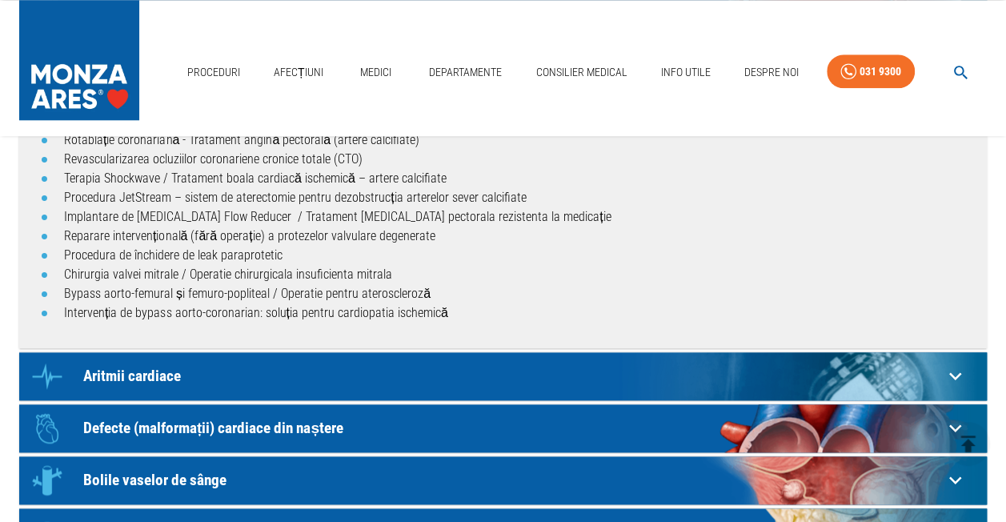
scroll to position [960, 0]
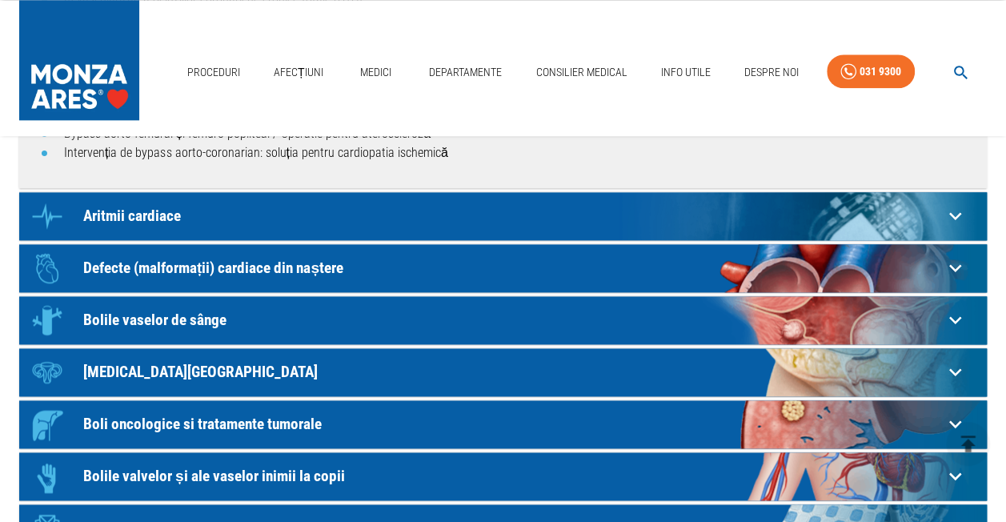
click at [142, 217] on p "Aritmii cardiace" at bounding box center [512, 215] width 859 height 17
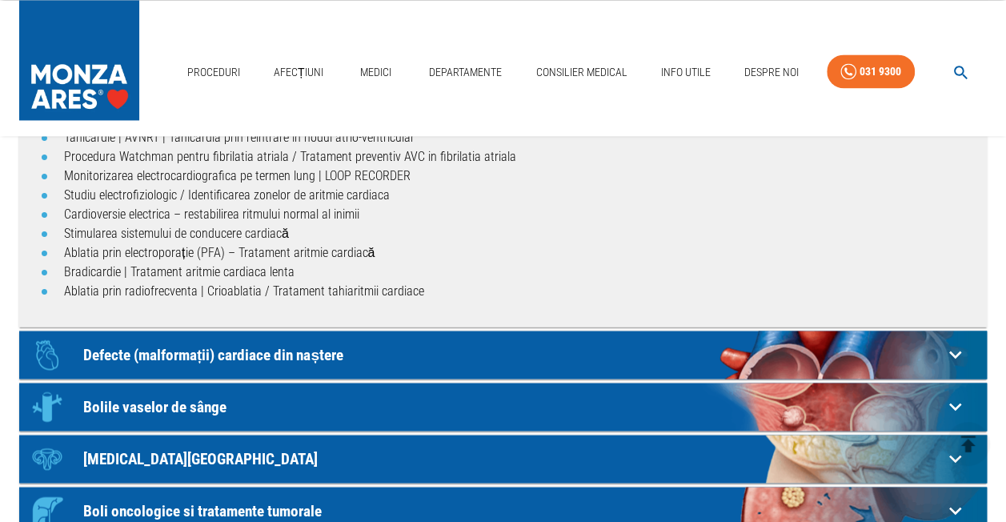
scroll to position [1360, 0]
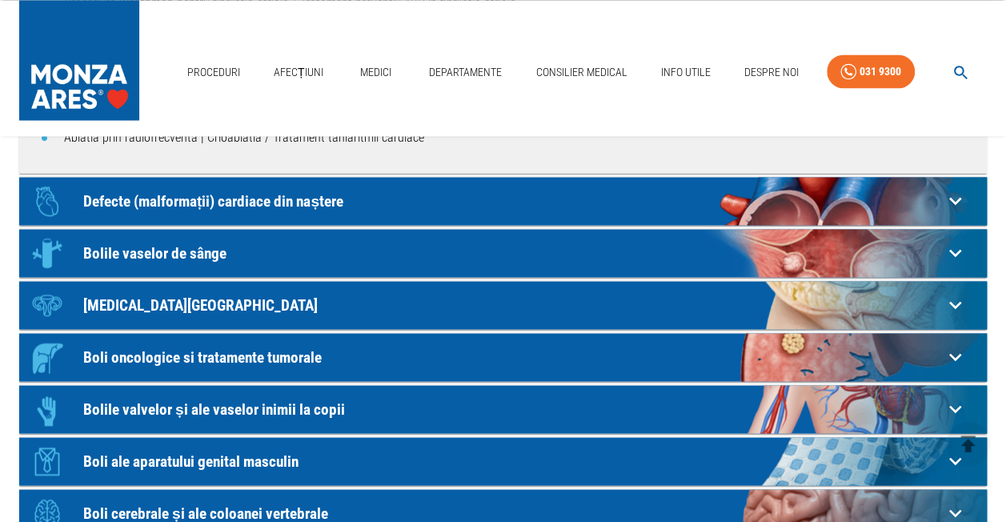
click at [361, 196] on p "Defecte (malformații) cardiace din naștere" at bounding box center [512, 200] width 859 height 17
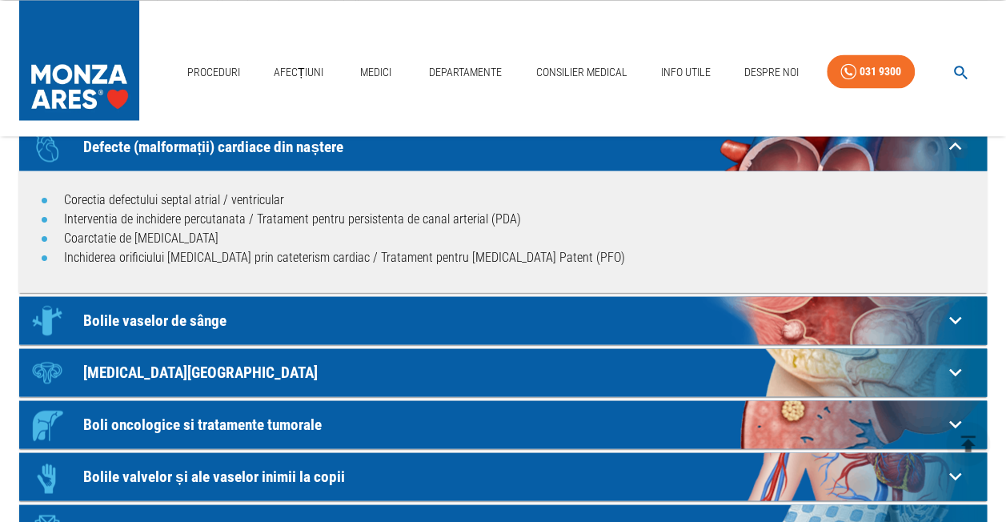
scroll to position [1440, 0]
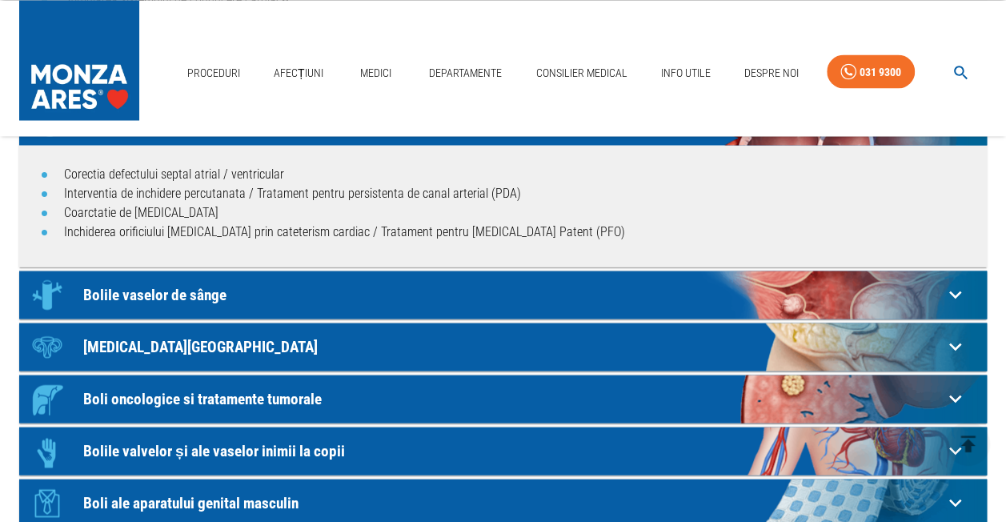
click at [116, 299] on p "Bolile vaselor de sânge" at bounding box center [512, 294] width 859 height 17
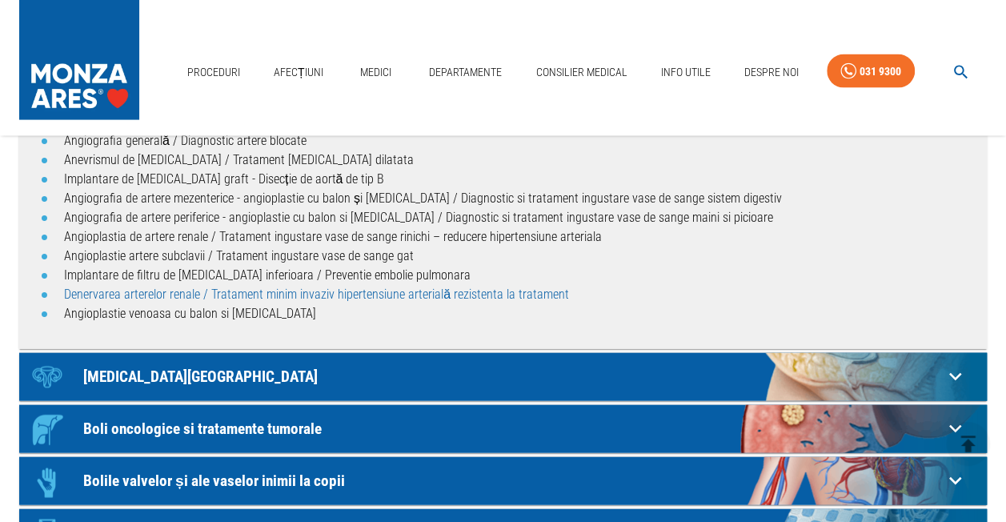
scroll to position [1760, 0]
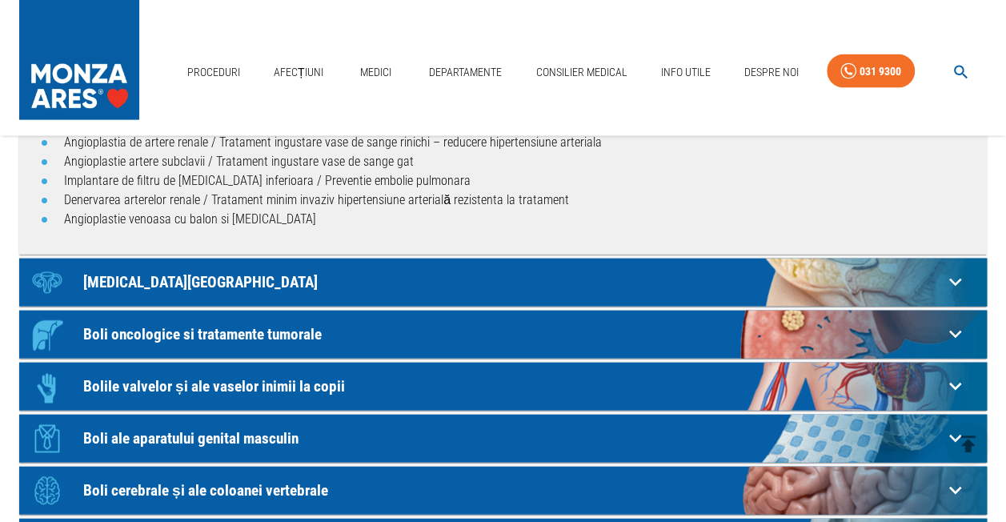
click at [136, 277] on p "[MEDICAL_DATA][GEOGRAPHIC_DATA]" at bounding box center [512, 282] width 859 height 17
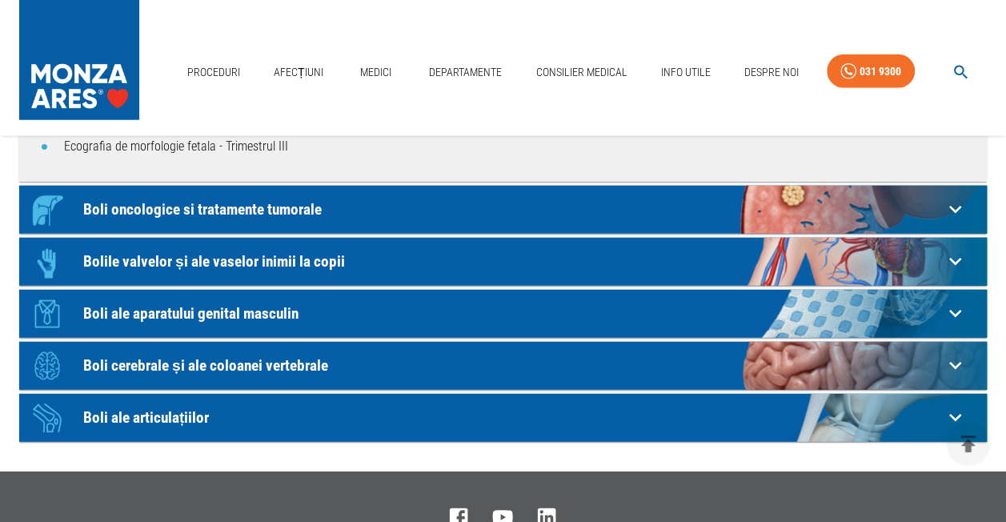
scroll to position [2240, 0]
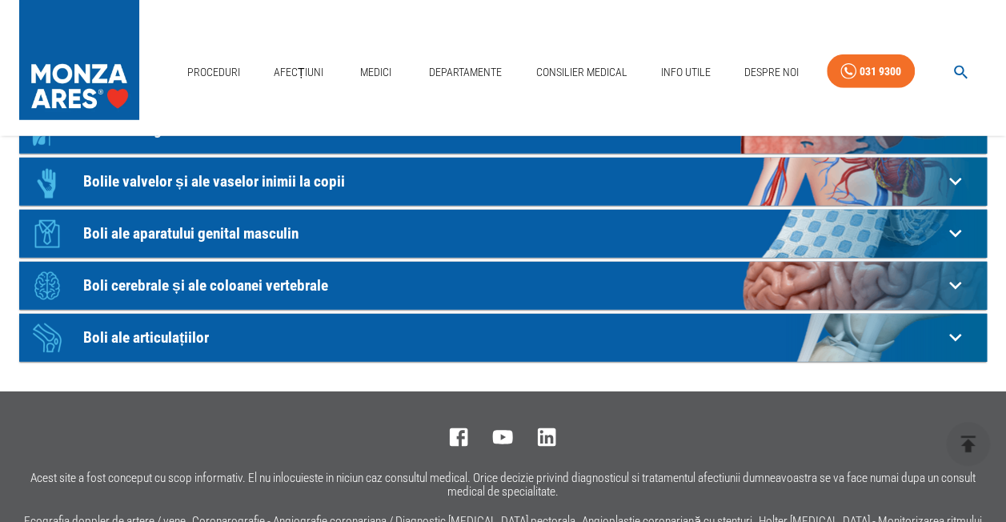
click at [248, 234] on p "Boli ale aparatului genital masculin" at bounding box center [512, 233] width 859 height 17
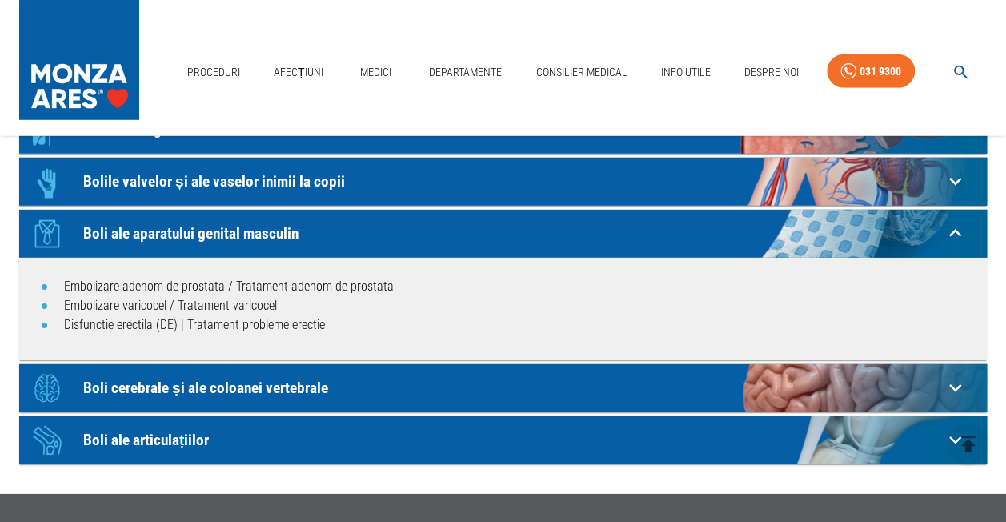
scroll to position [2320, 0]
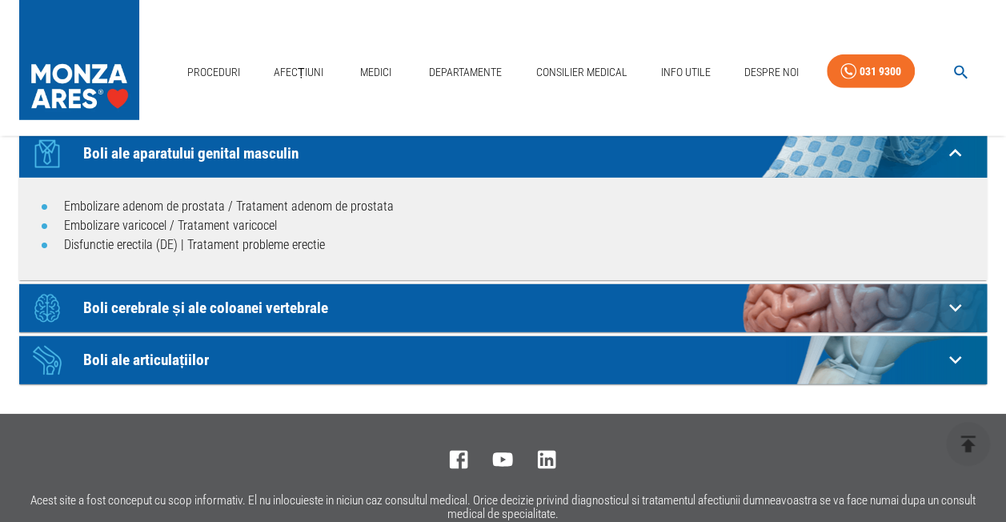
click at [321, 313] on p "Boli cerebrale și ale coloanei vertebrale" at bounding box center [512, 307] width 859 height 17
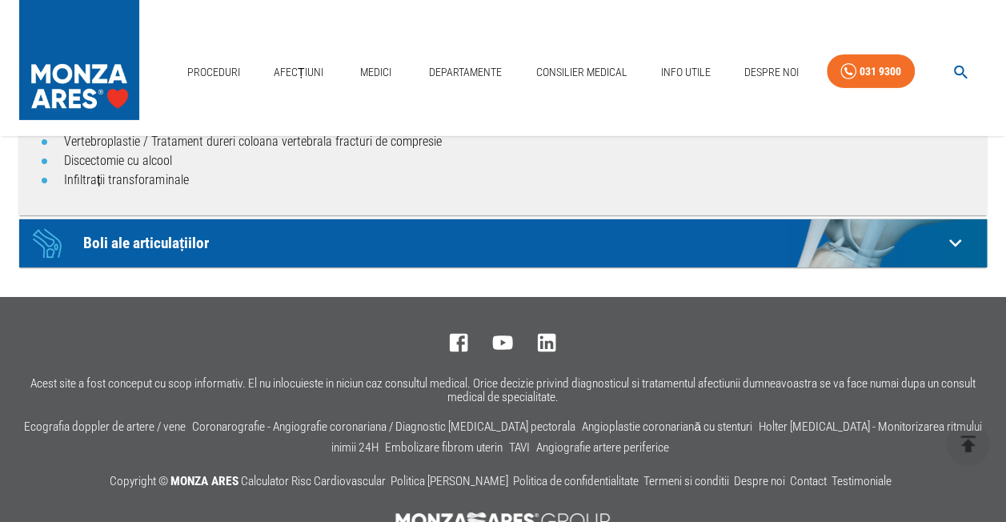
scroll to position [2640, 0]
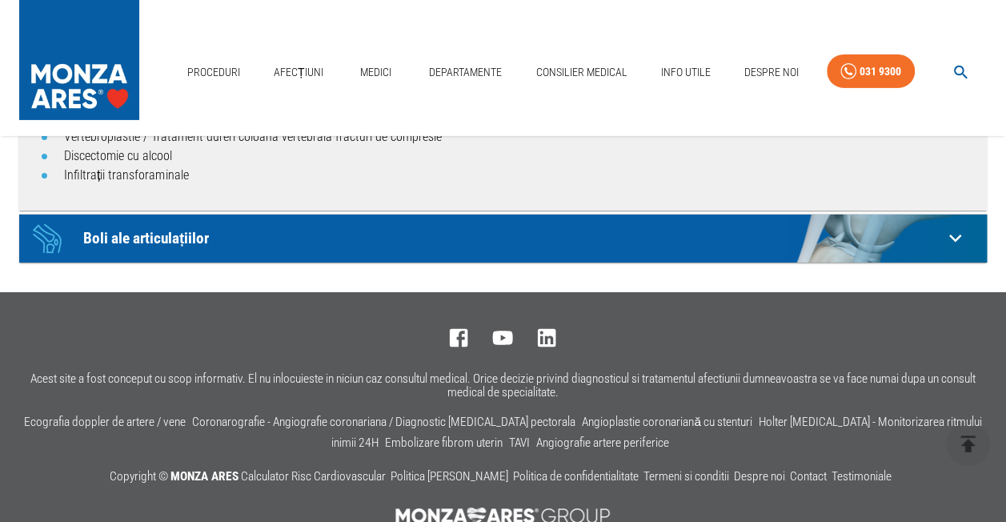
click at [107, 241] on p "Boli ale articulațiilor" at bounding box center [512, 238] width 859 height 17
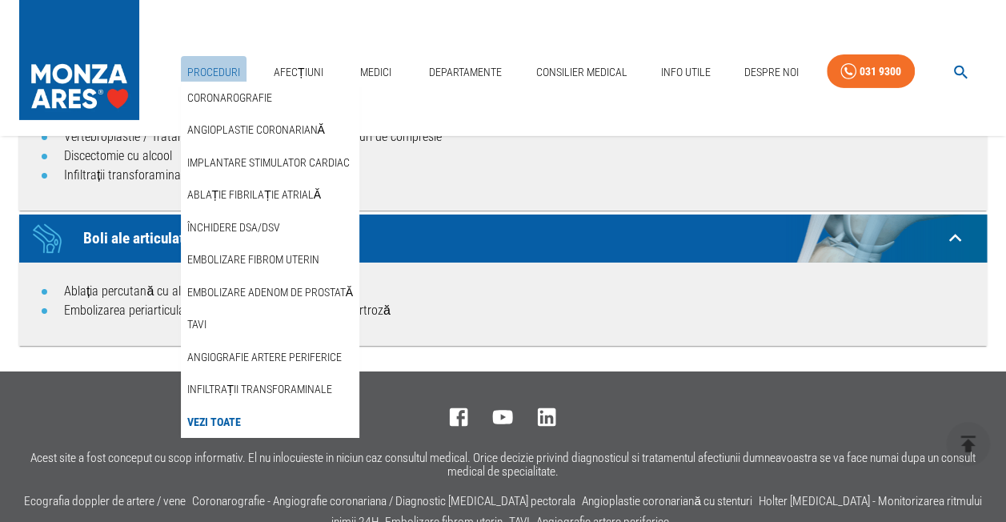
click at [195, 69] on link "Proceduri" at bounding box center [214, 72] width 66 height 33
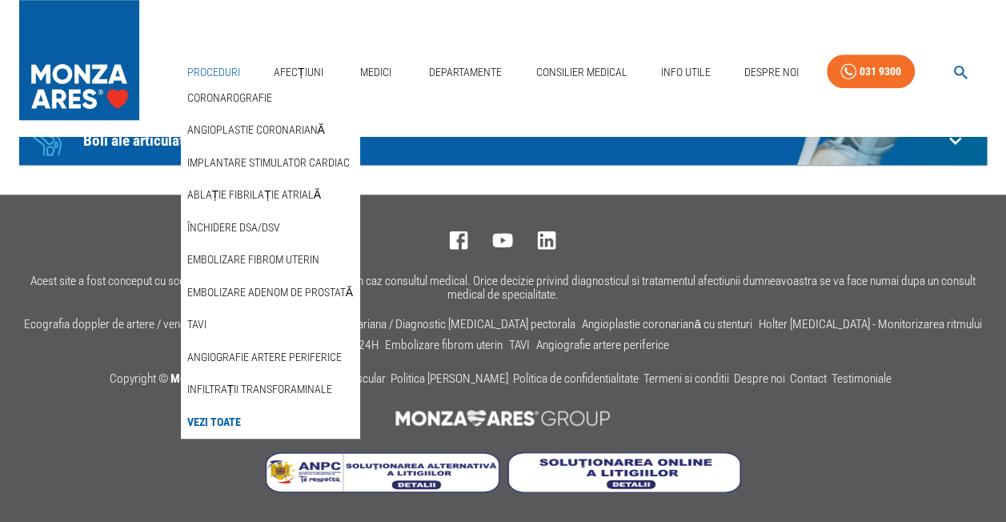
scroll to position [0, 0]
